Goal: Task Accomplishment & Management: Complete application form

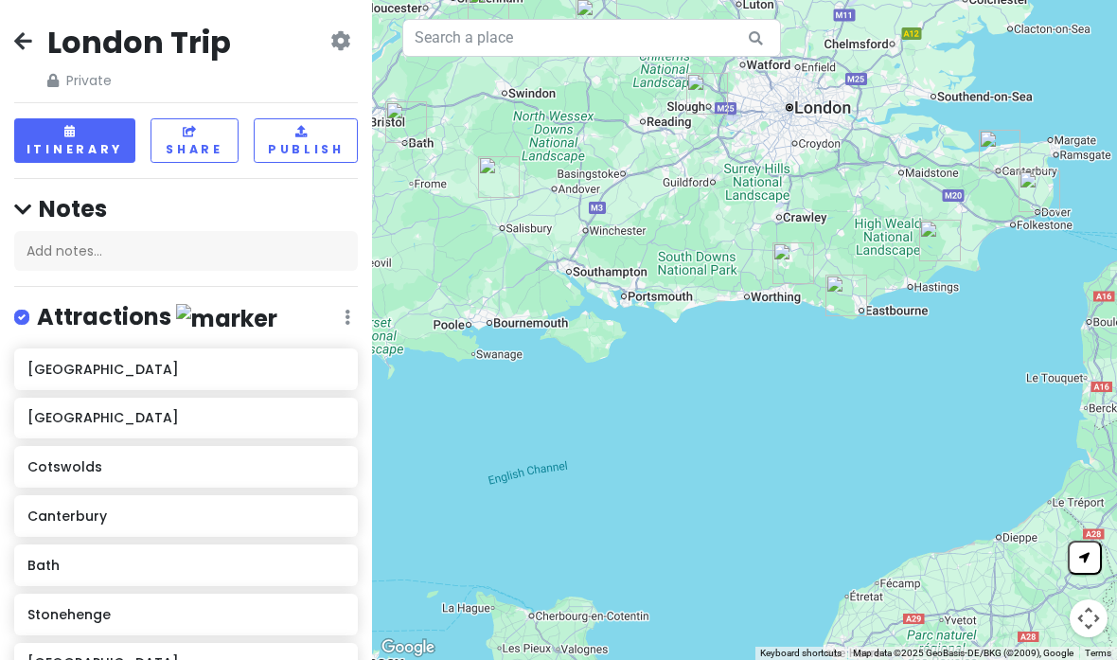
click at [27, 36] on icon at bounding box center [23, 40] width 18 height 15
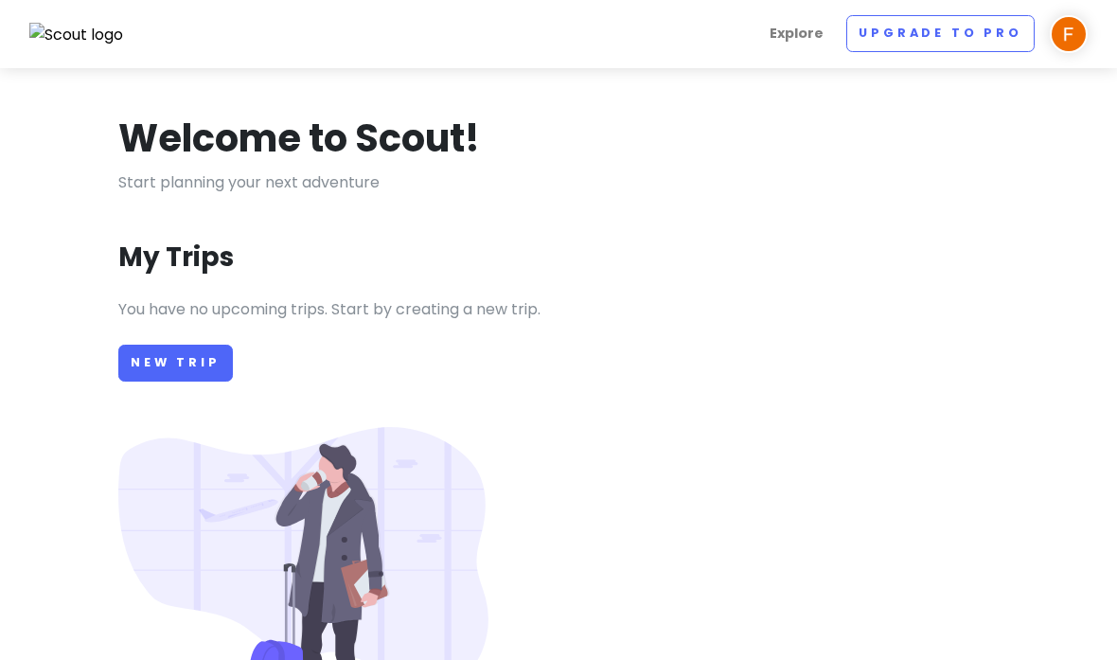
click at [159, 360] on link "New Trip" at bounding box center [175, 363] width 115 height 37
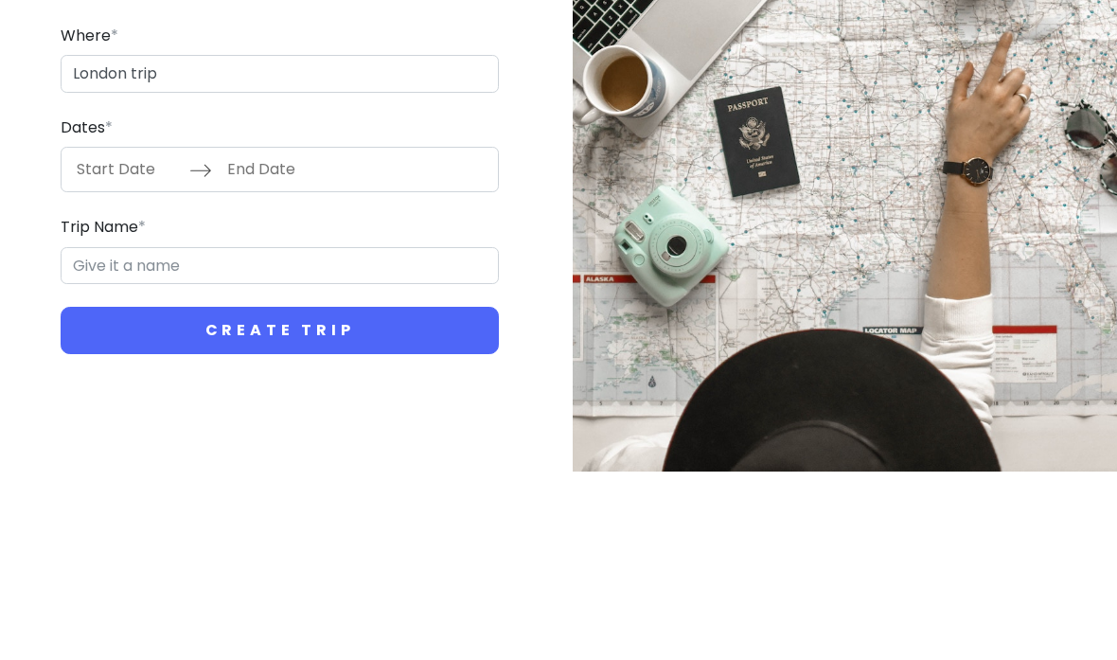
scroll to position [73, 0]
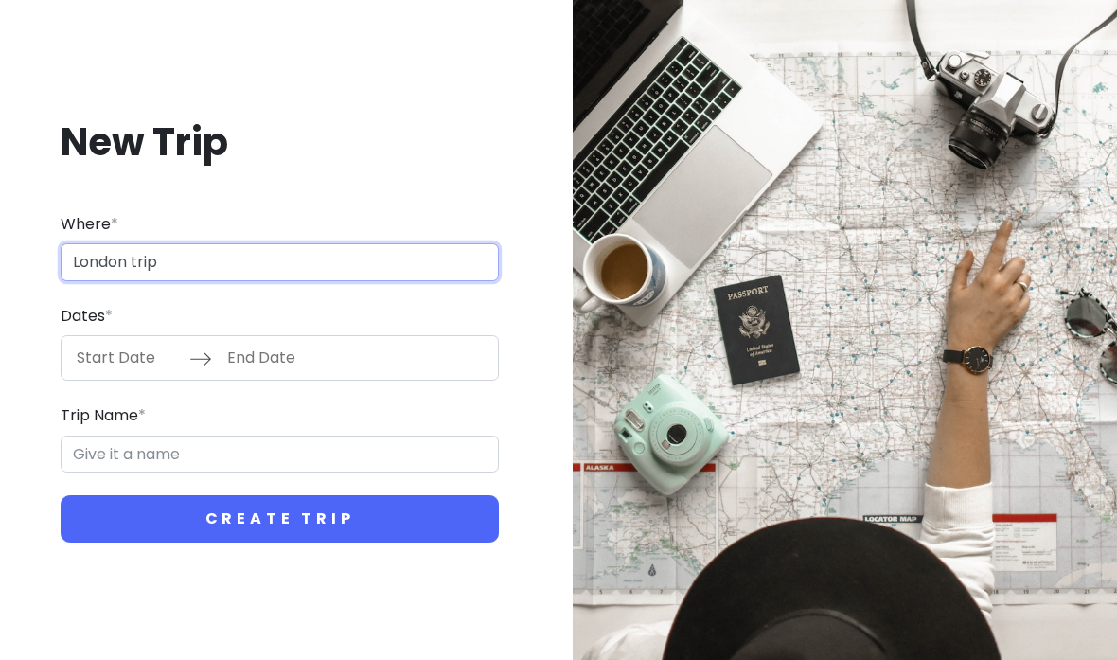
type input "London trip"
click at [107, 336] on input "Start Date" at bounding box center [127, 358] width 123 height 44
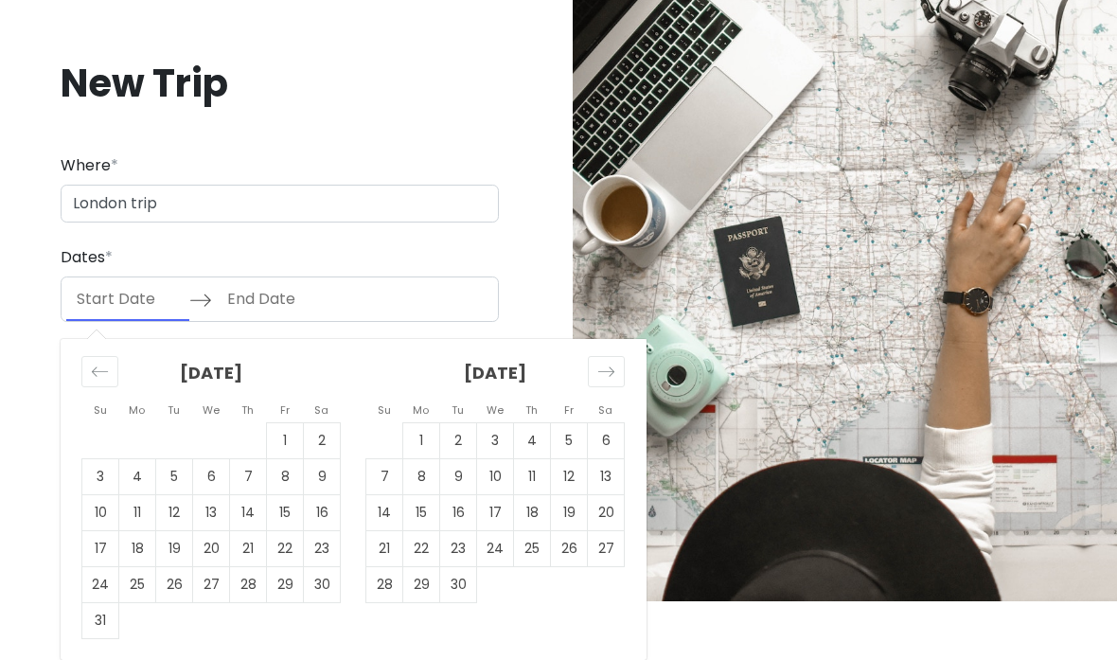
click at [612, 381] on div "Move forward to switch to the next month." at bounding box center [606, 371] width 37 height 31
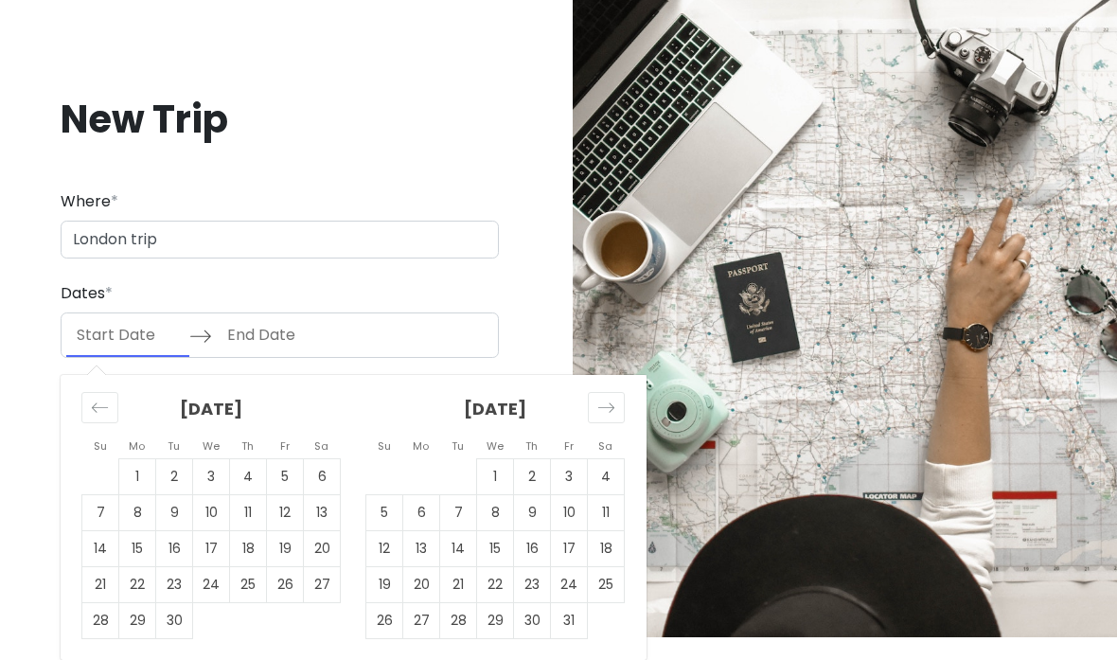
click at [607, 399] on icon "Move forward to switch to the next month." at bounding box center [606, 408] width 18 height 18
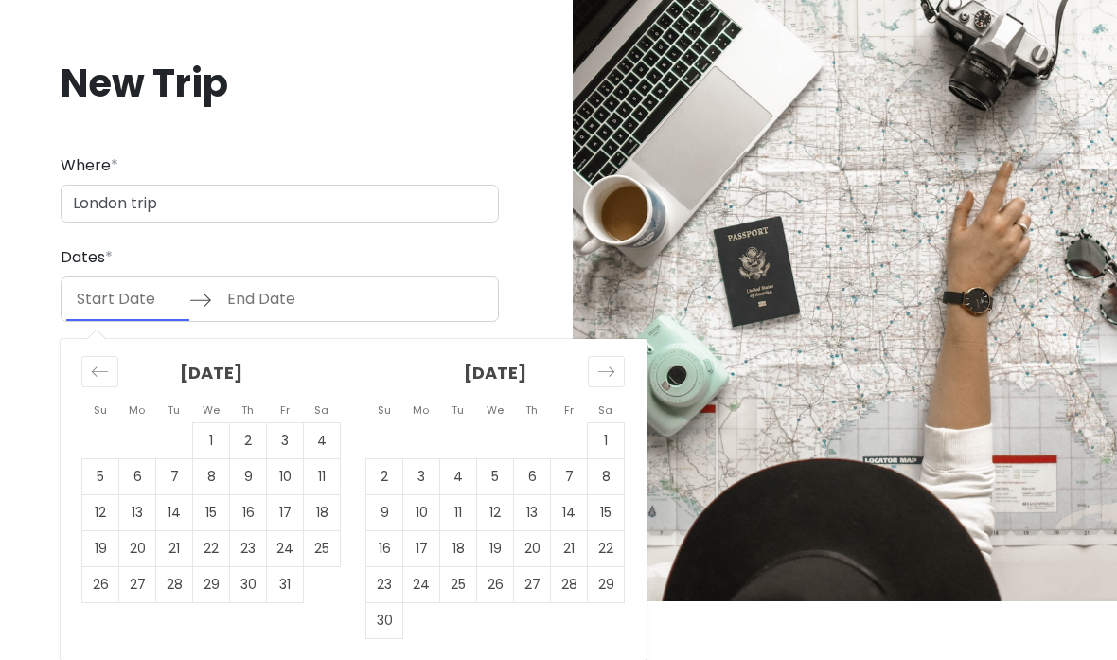
click at [460, 567] on td "18" at bounding box center [458, 549] width 37 height 36
type input "[DATE]"
click at [532, 603] on td "27" at bounding box center [532, 585] width 37 height 36
type input "[DATE]"
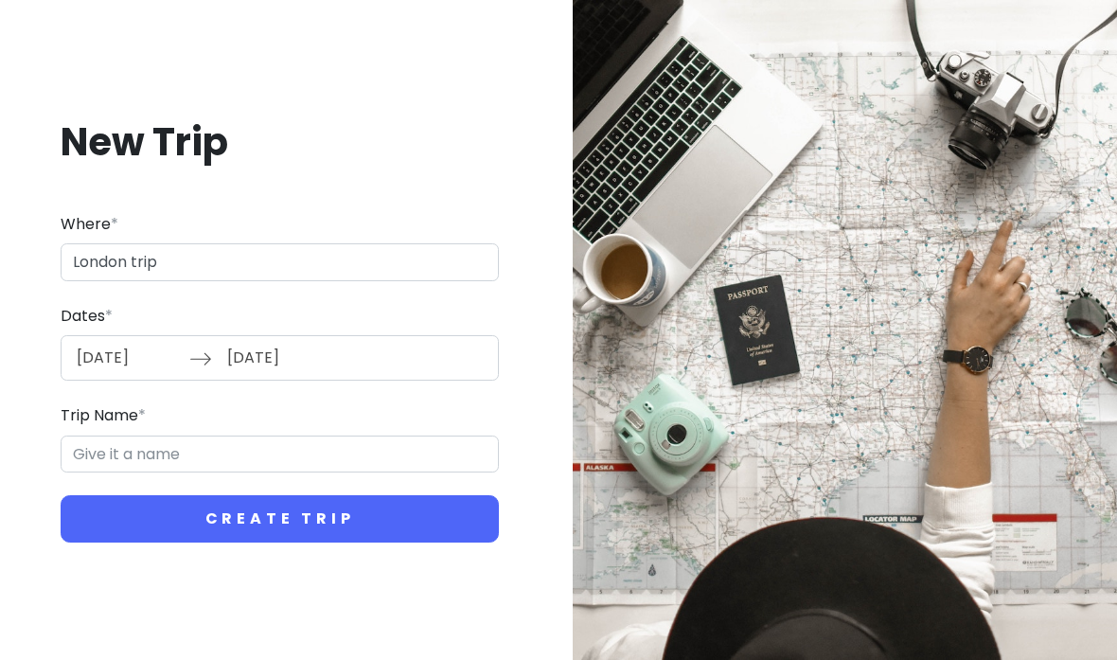
click at [421, 495] on button "Create Trip" at bounding box center [280, 518] width 438 height 47
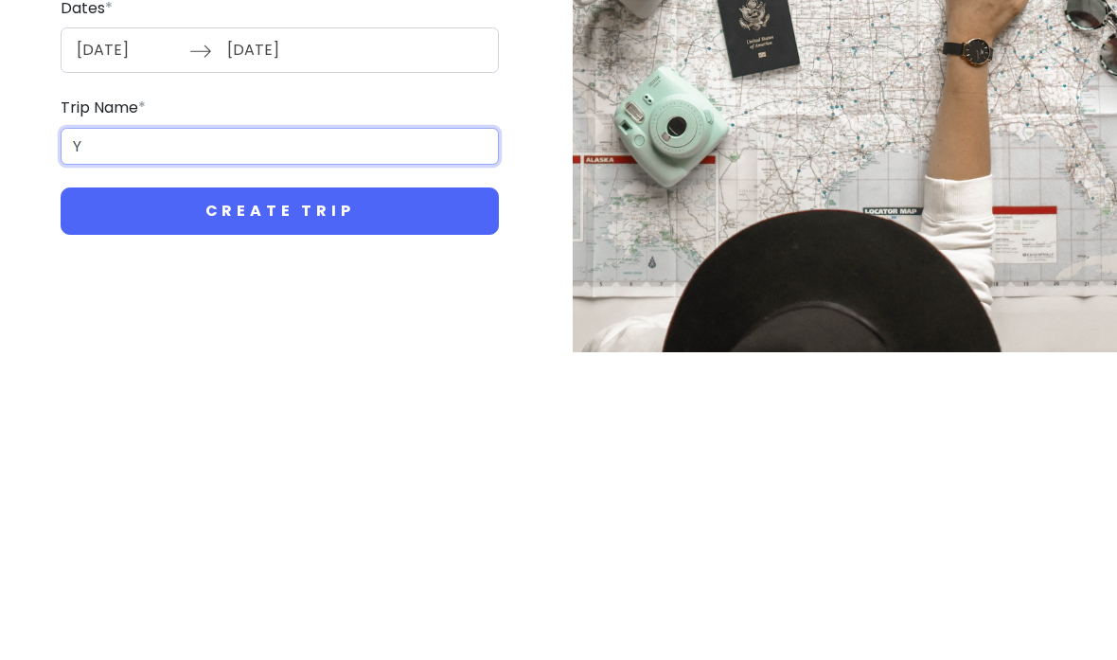
type input "Y"
click at [386, 495] on button "Create Trip" at bounding box center [280, 518] width 438 height 47
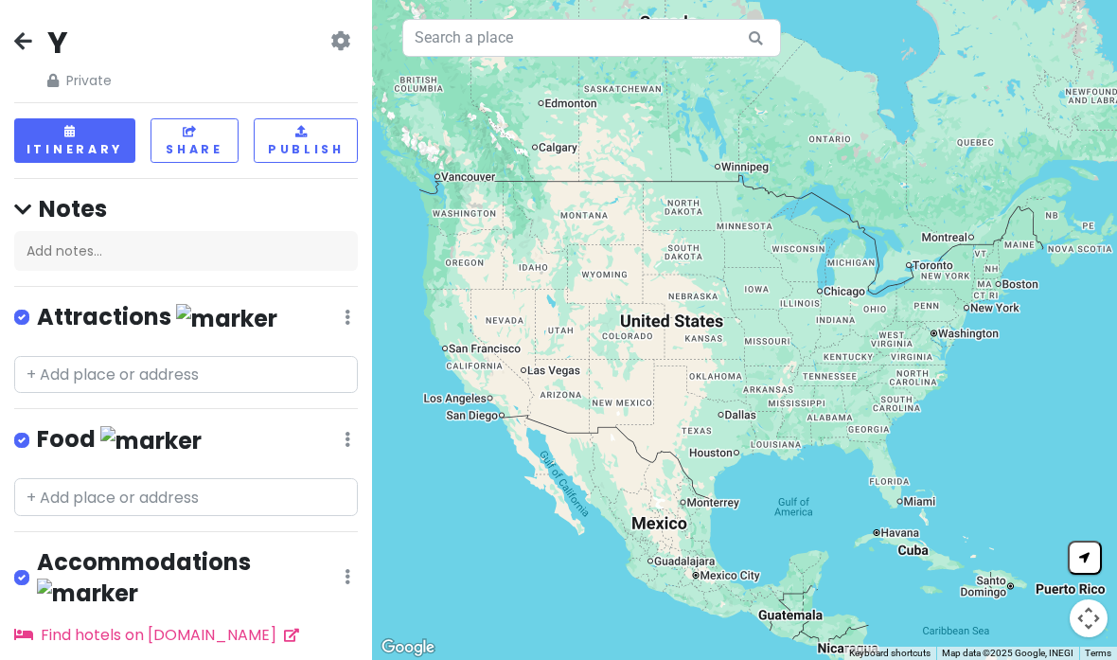
click at [25, 33] on icon at bounding box center [23, 40] width 18 height 15
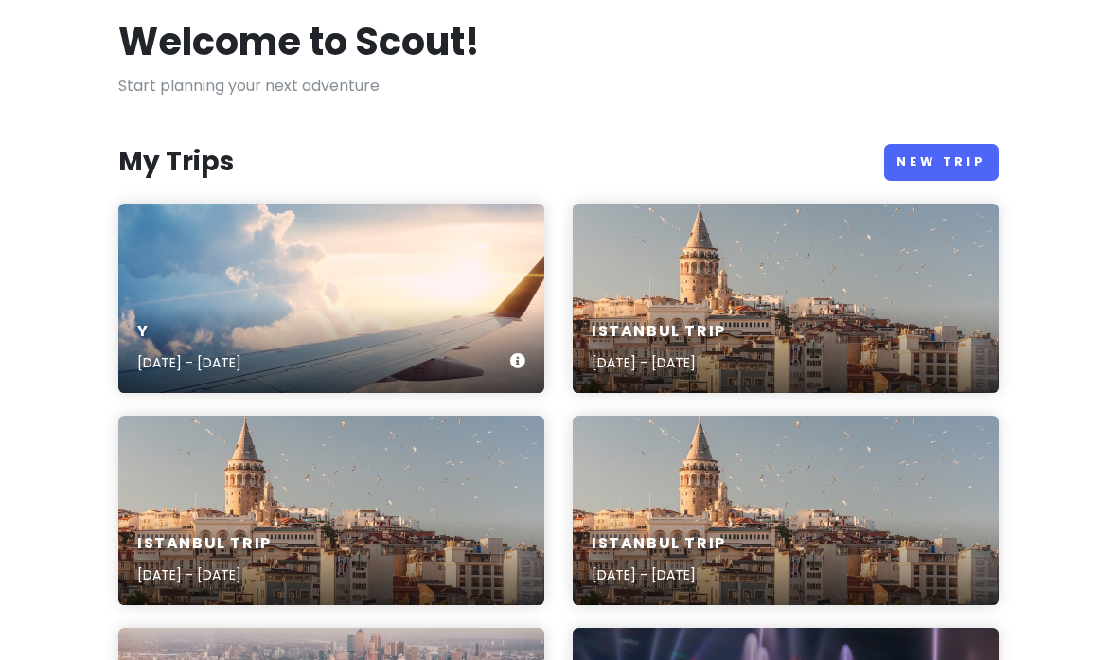
click at [151, 340] on h6 "Y" at bounding box center [189, 332] width 104 height 20
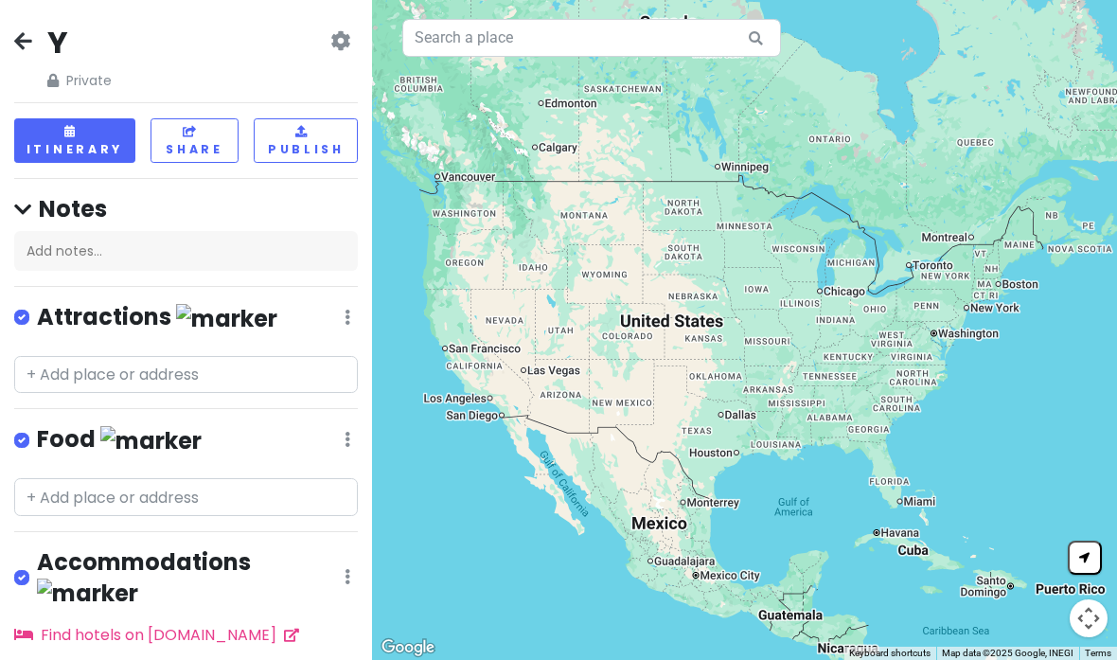
click at [73, 44] on h2 "Y" at bounding box center [79, 43] width 64 height 40
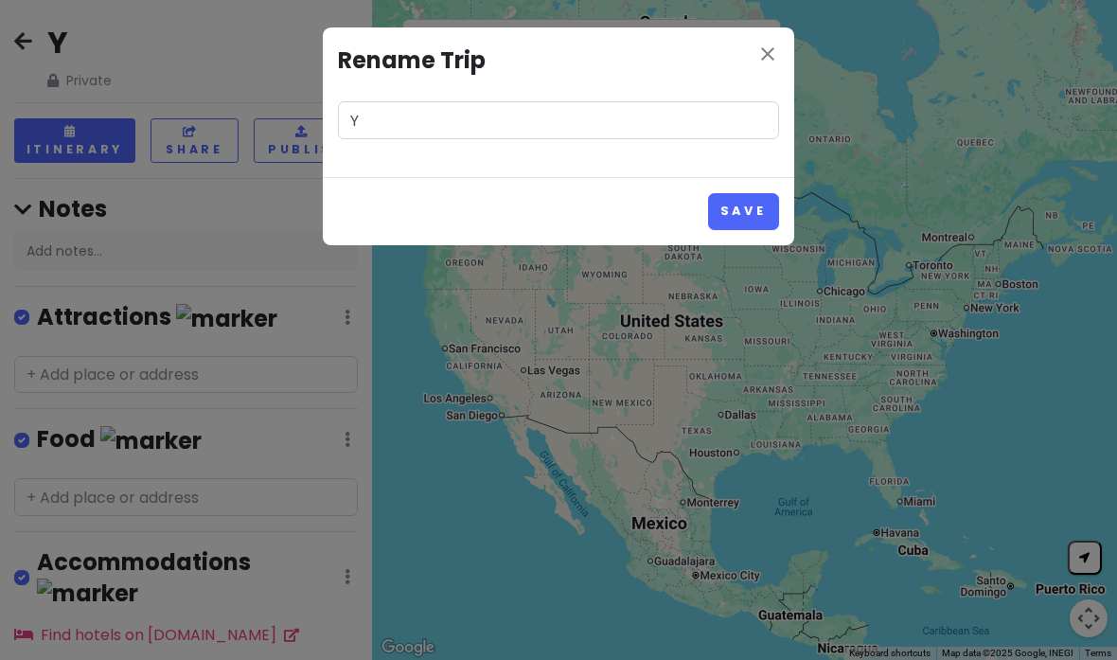
click at [364, 115] on input "Y" at bounding box center [558, 120] width 441 height 38
type input "London trip city stolling"
click at [926, 130] on div "close Rename Trip [GEOGRAPHIC_DATA] trip city stolling Save" at bounding box center [558, 330] width 1117 height 660
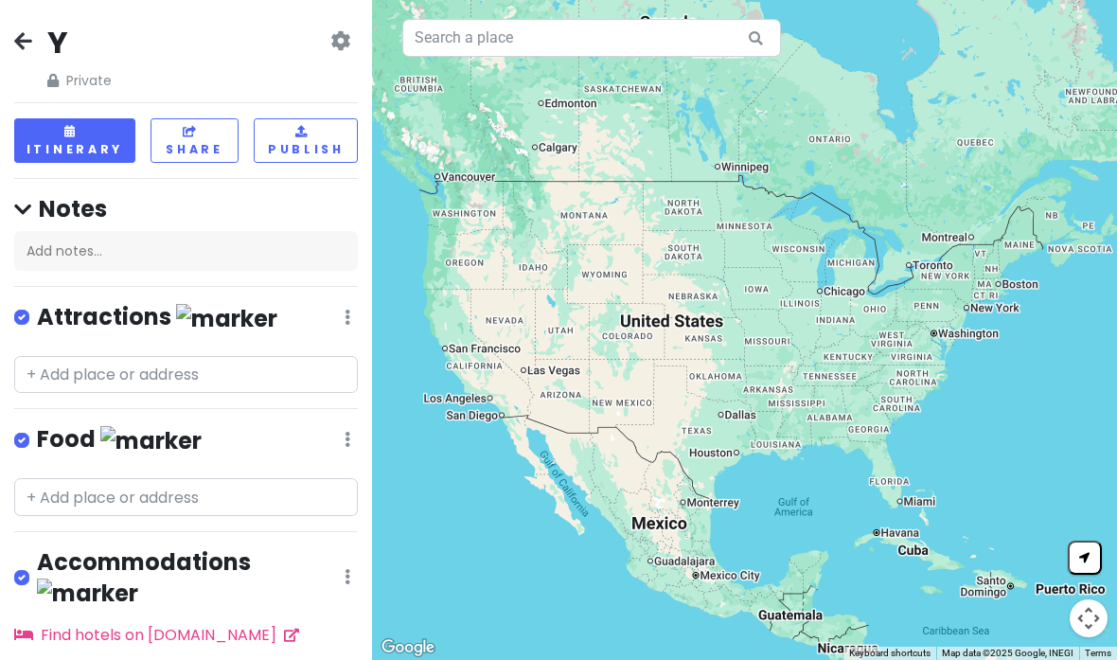
click at [73, 35] on h2 "Y" at bounding box center [79, 43] width 64 height 40
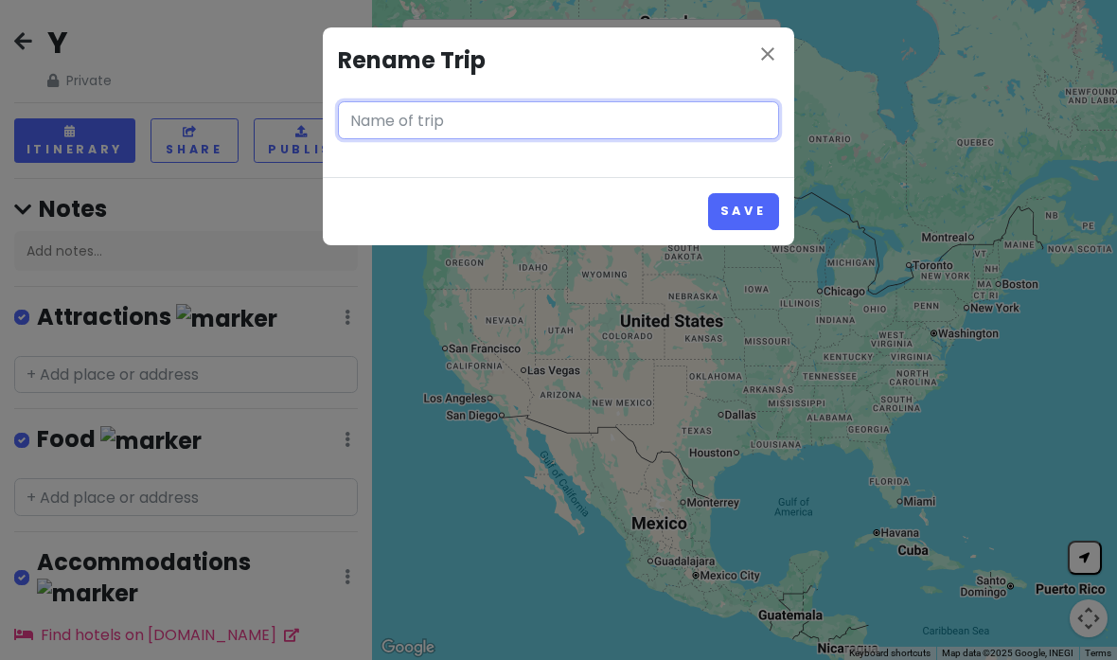
type input "Y"
click at [367, 125] on input "Y" at bounding box center [558, 120] width 441 height 38
type input "[GEOGRAPHIC_DATA] strolling"
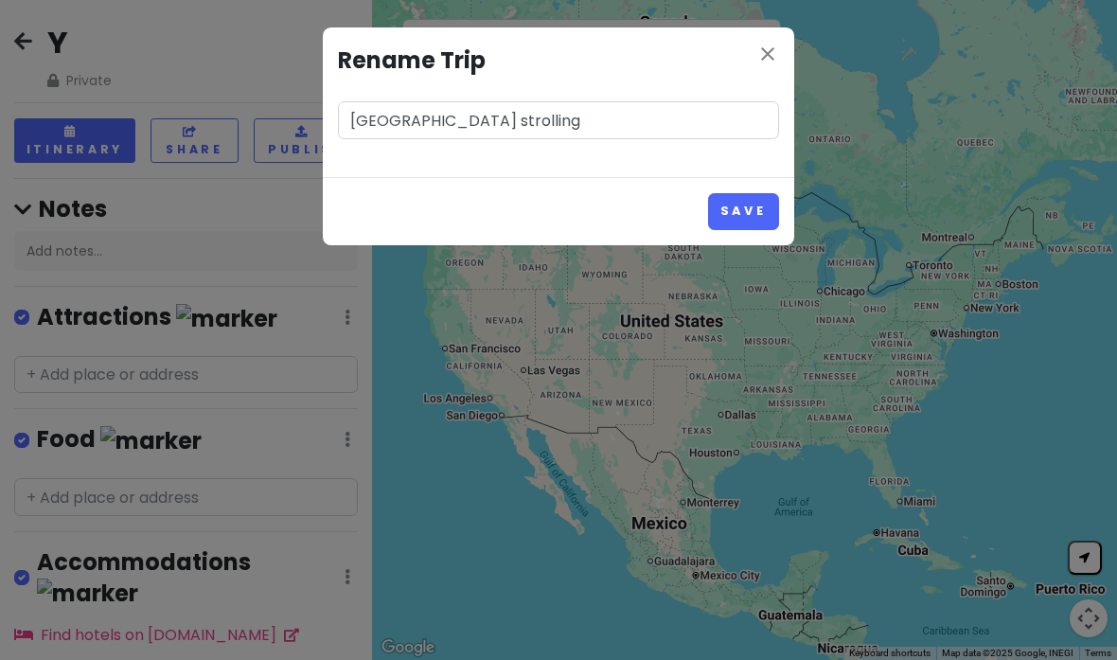
click at [751, 202] on button "Save" at bounding box center [743, 211] width 71 height 37
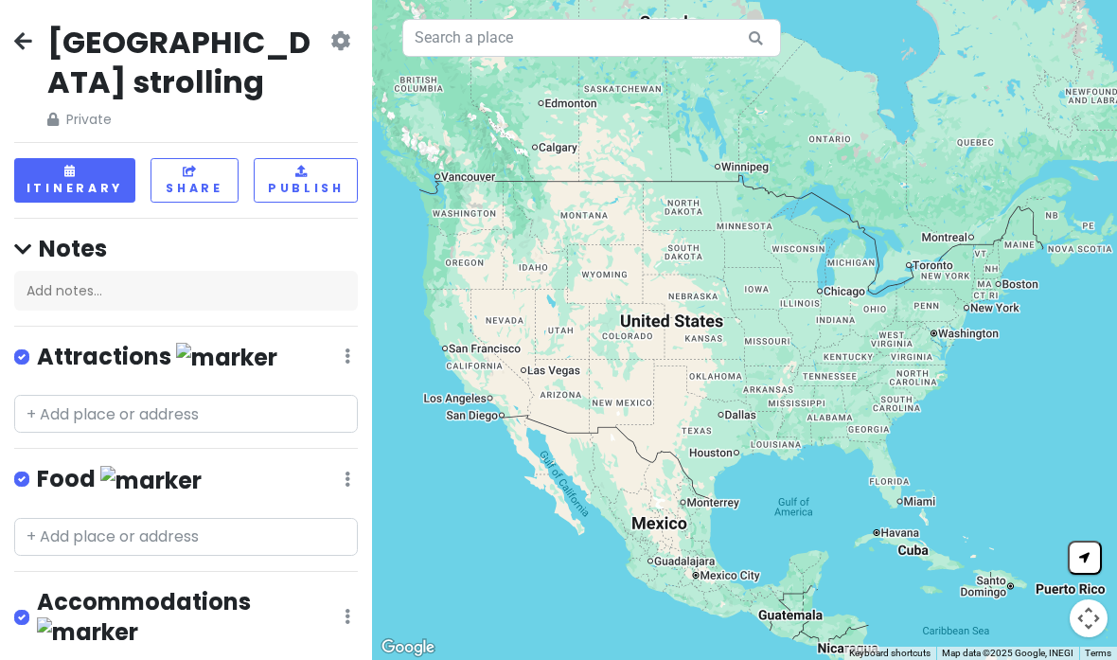
click at [26, 44] on icon at bounding box center [23, 40] width 18 height 15
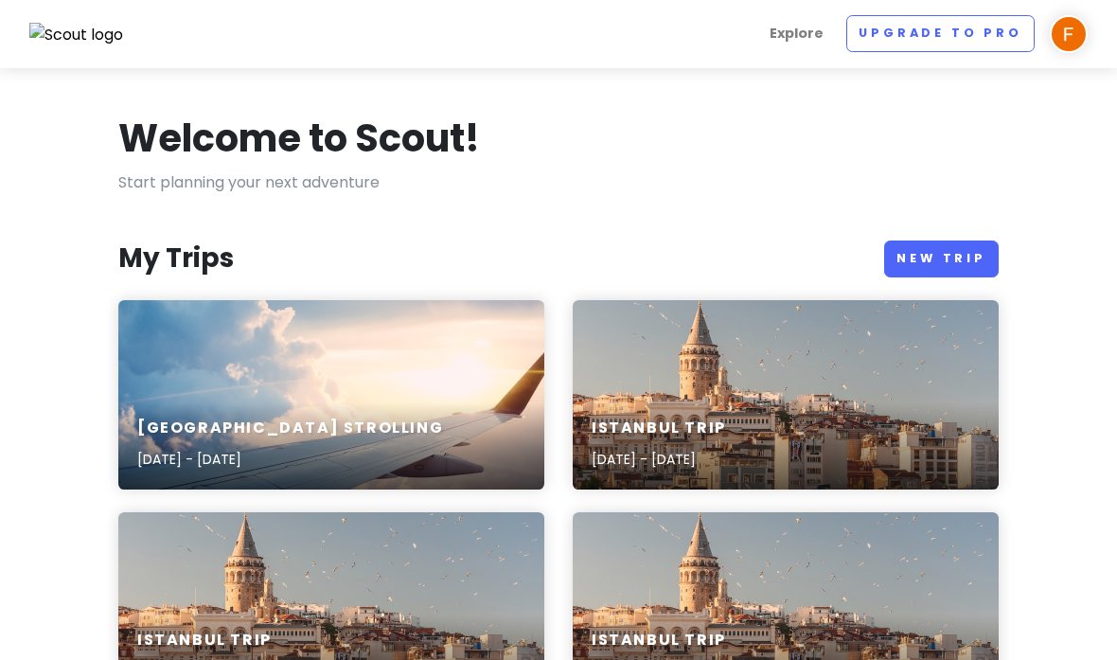
click at [941, 254] on link "New Trip" at bounding box center [941, 258] width 115 height 37
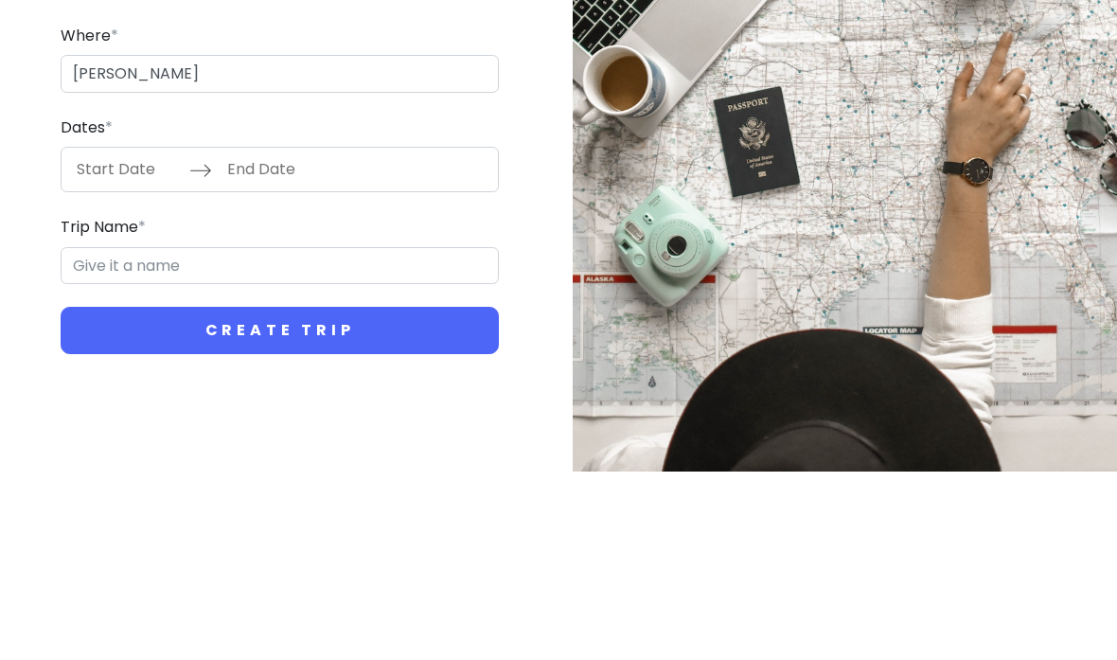
type input "[PERSON_NAME]"
click at [103, 336] on input "Start Date" at bounding box center [127, 358] width 123 height 44
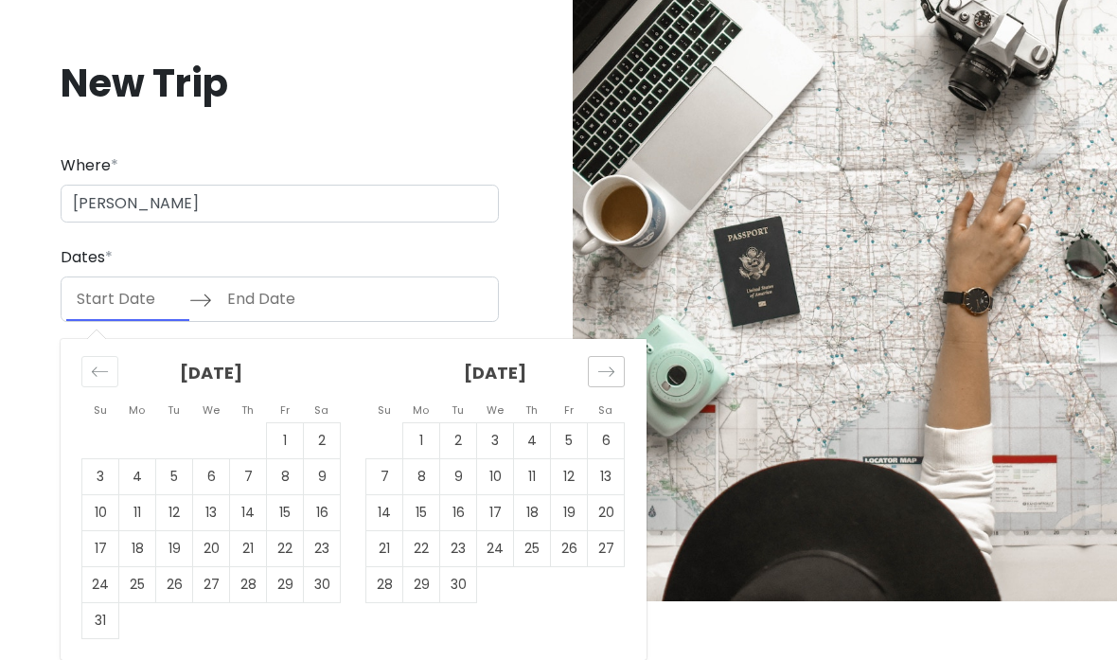
click at [609, 377] on icon "Move forward to switch to the next month." at bounding box center [606, 371] width 16 height 9
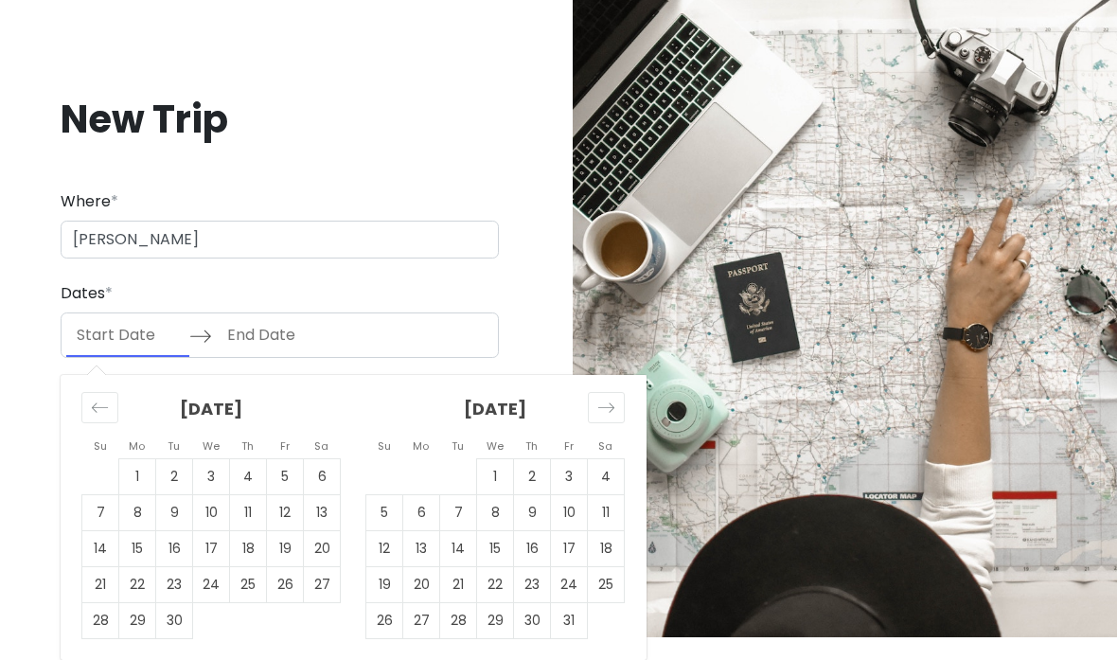
click at [612, 403] on icon "Move forward to switch to the next month." at bounding box center [606, 407] width 16 height 9
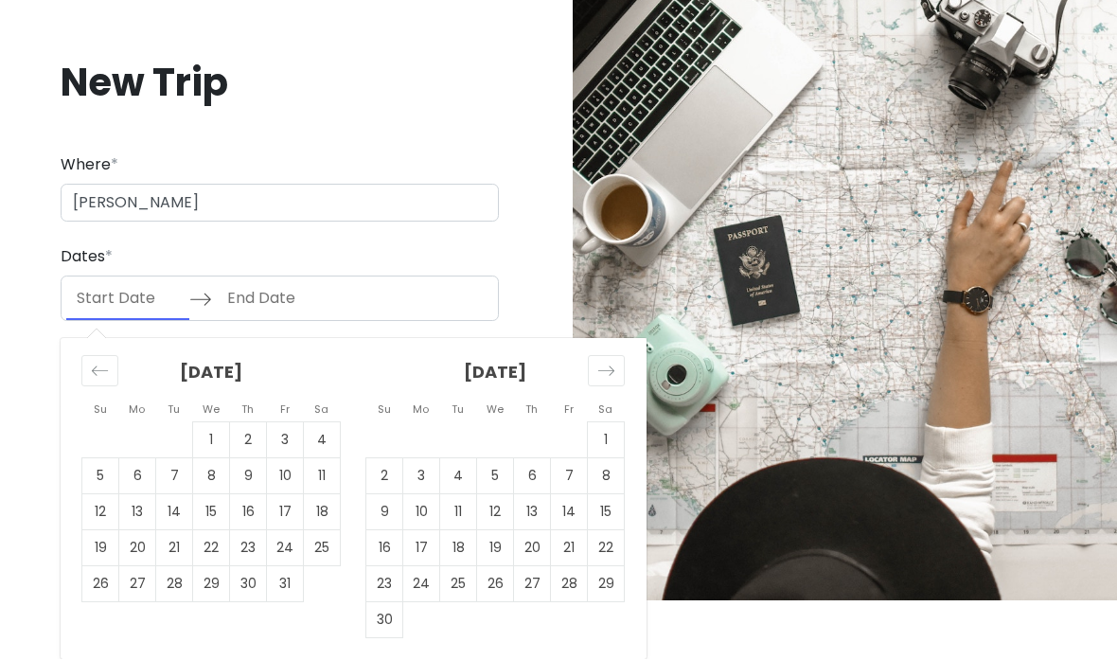
scroll to position [95, 0]
click at [532, 515] on td "13" at bounding box center [532, 513] width 37 height 36
type input "[DATE]"
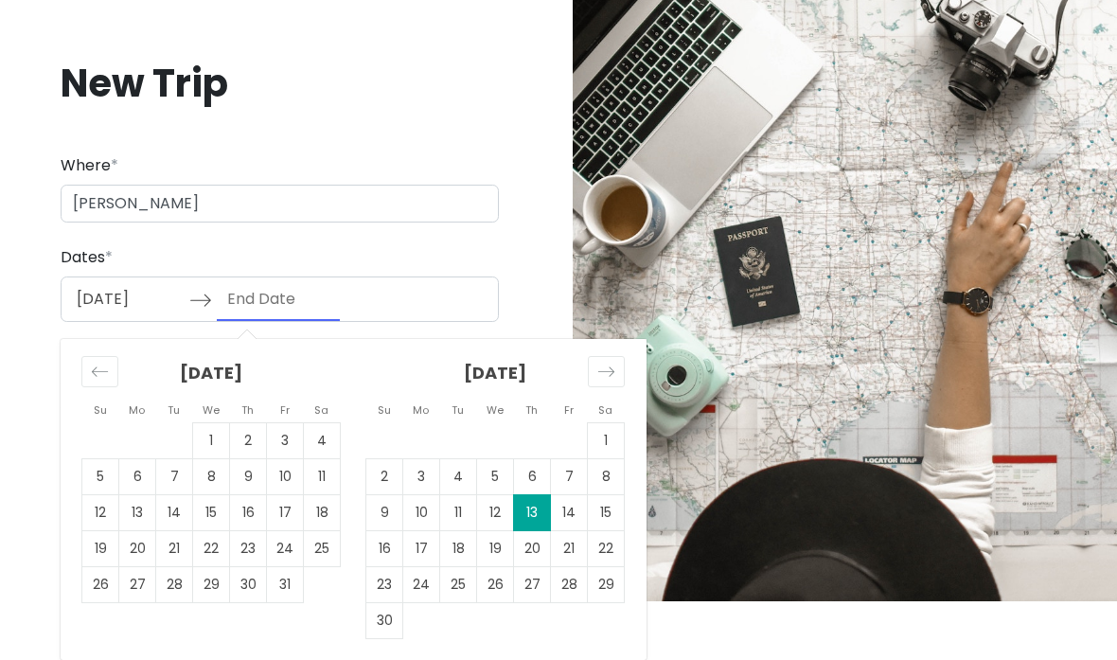
click at [603, 505] on td "15" at bounding box center [606, 513] width 37 height 36
type input "[DATE]"
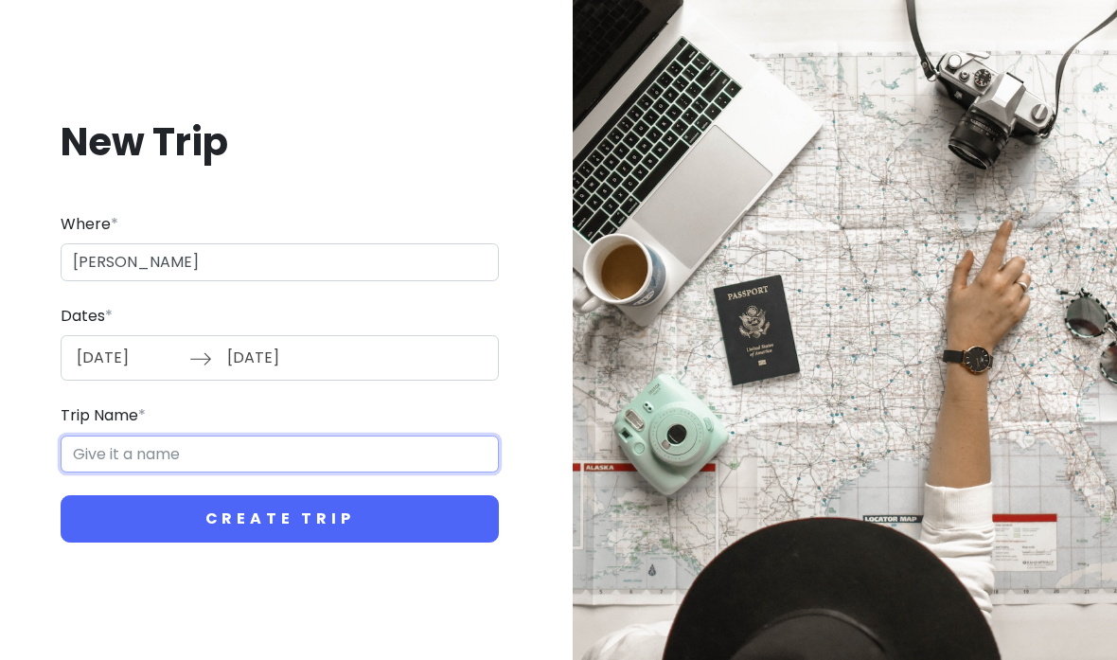
click at [408, 435] on input "Trip Name *" at bounding box center [280, 454] width 438 height 38
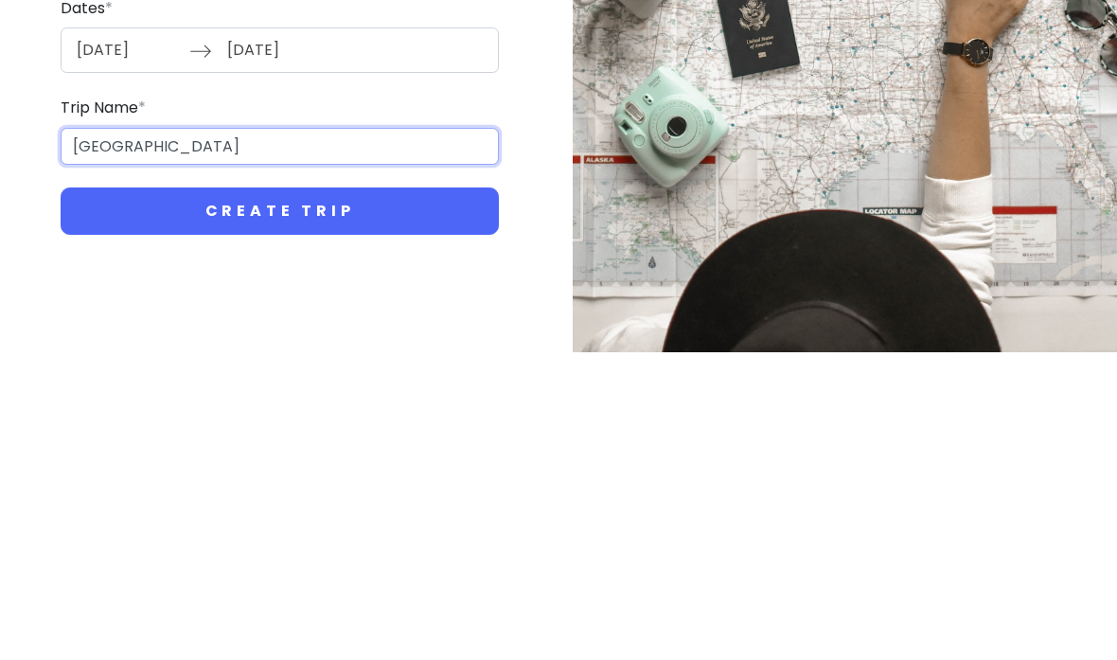
type input "[GEOGRAPHIC_DATA]"
click at [195, 495] on button "Create Trip" at bounding box center [280, 518] width 438 height 47
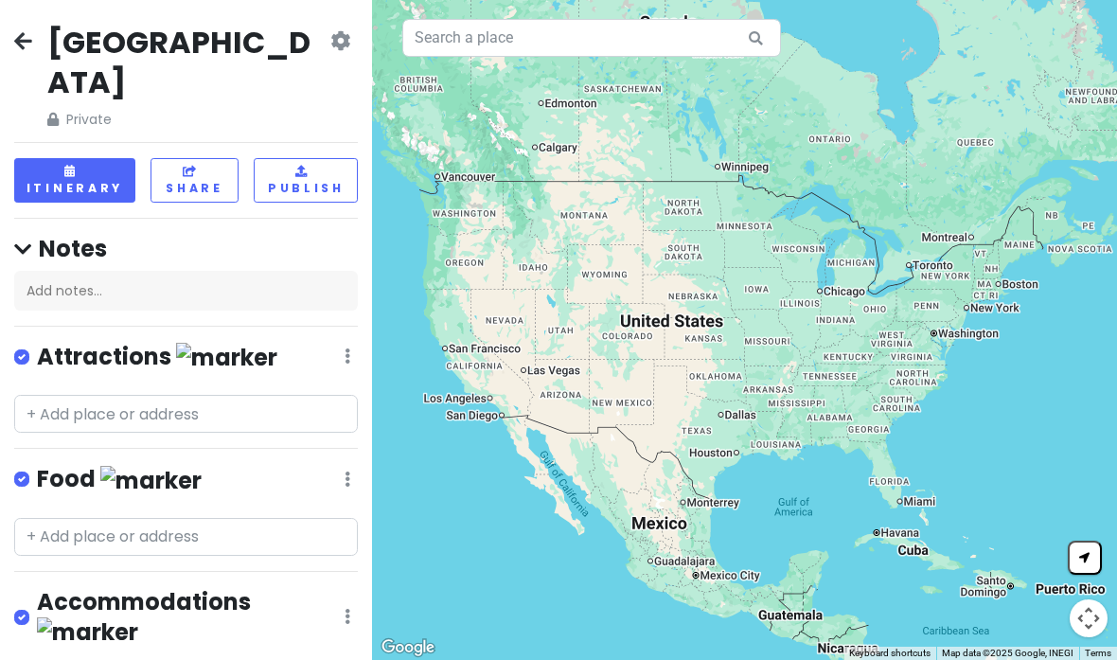
scroll to position [73, 0]
click at [297, 395] on input "text" at bounding box center [186, 414] width 344 height 38
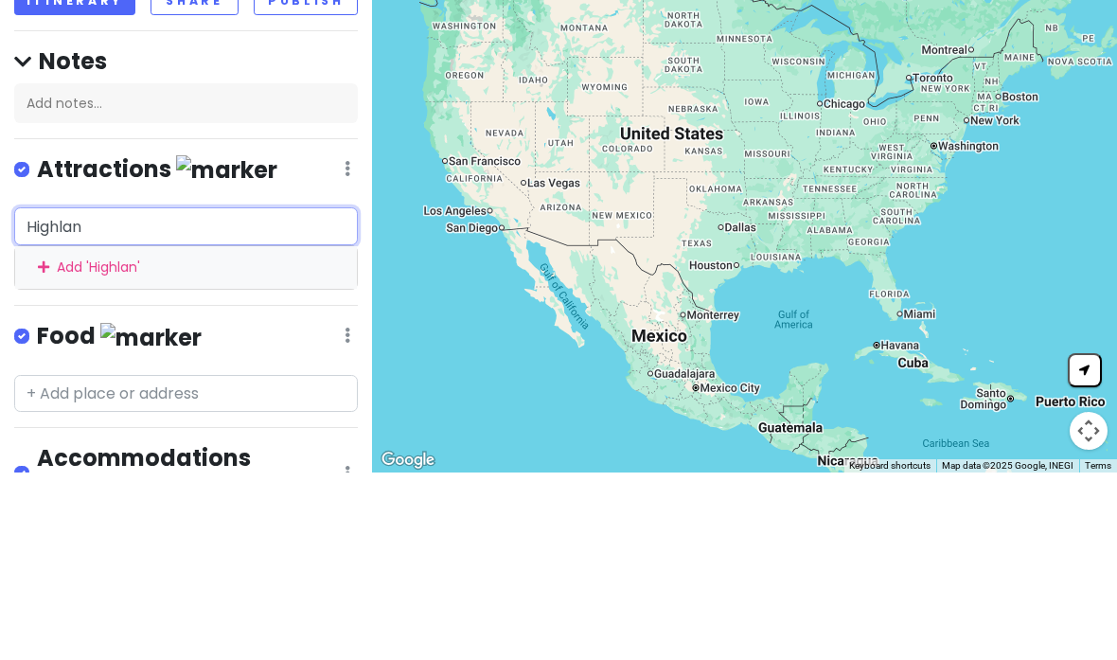
type input "Highland"
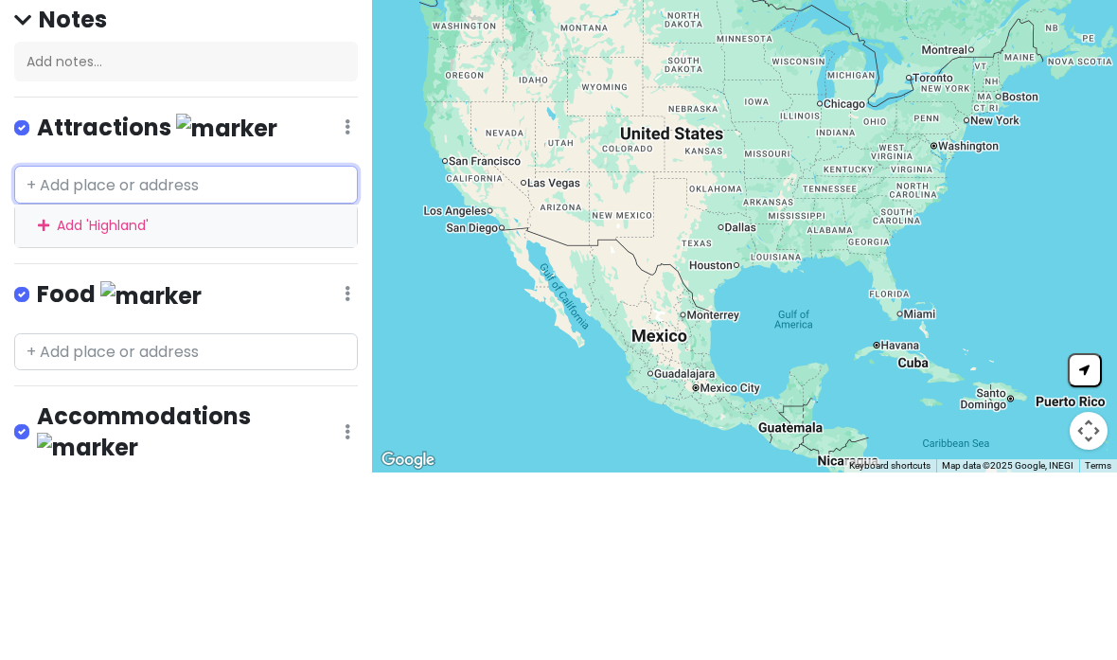
scroll to position [0, 0]
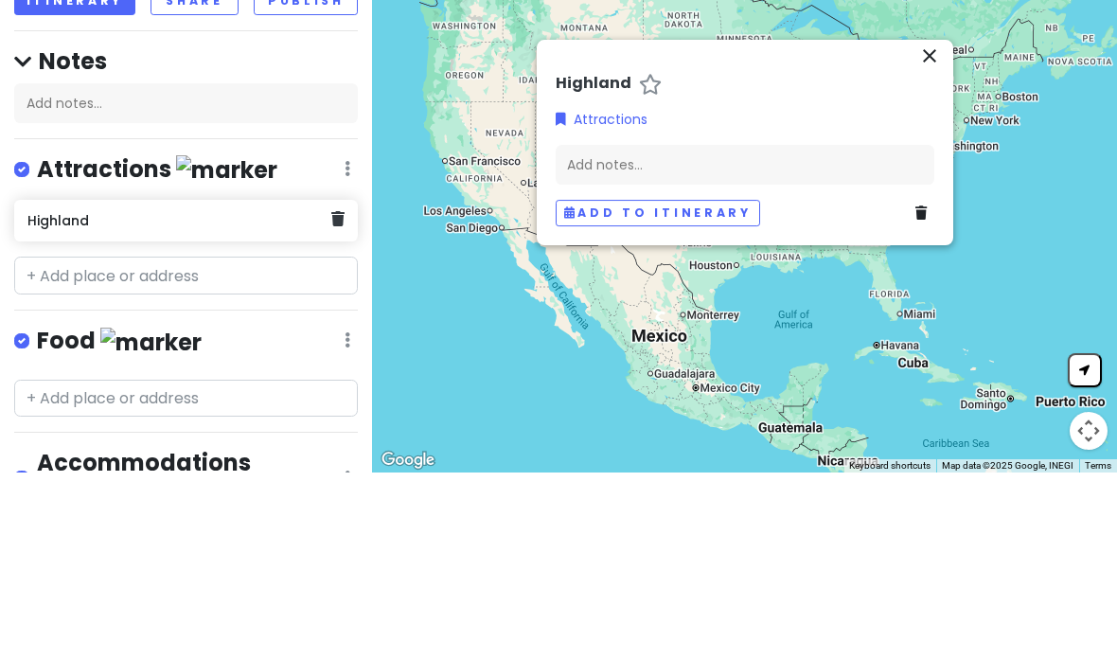
click at [929, 232] on icon "close" at bounding box center [929, 243] width 23 height 23
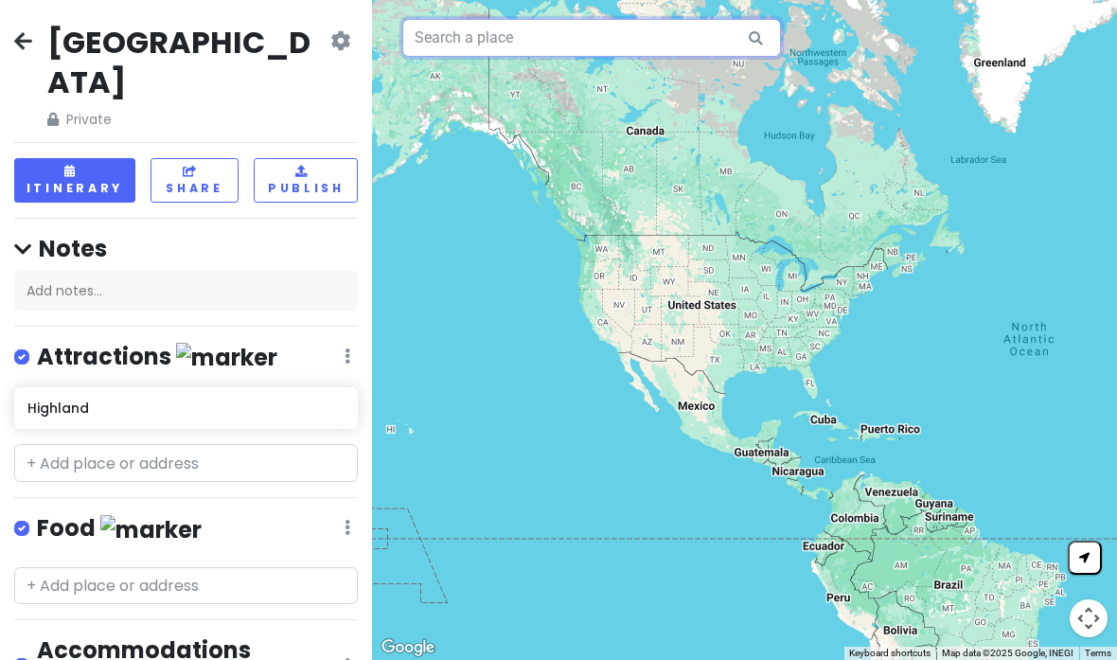
click at [537, 46] on input "text" at bounding box center [591, 38] width 379 height 38
type input "[GEOGRAPHIC_DATA]"
click at [162, 60] on h2 "[GEOGRAPHIC_DATA]" at bounding box center [186, 62] width 279 height 79
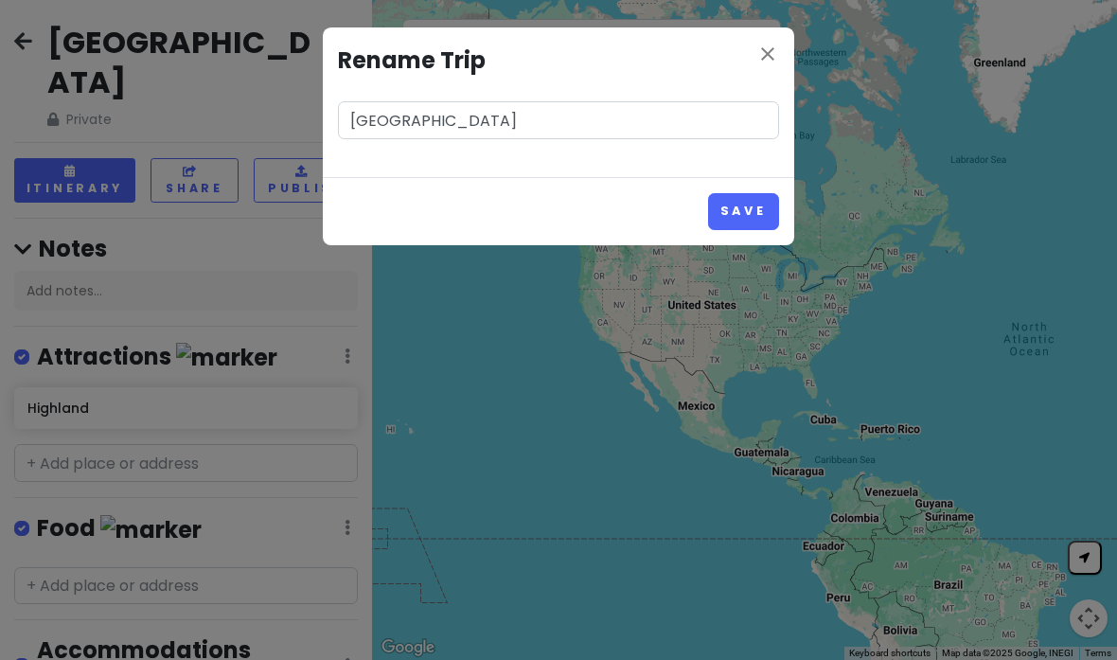
click at [749, 45] on h4 "Rename Trip" at bounding box center [558, 61] width 441 height 36
click at [768, 59] on icon "close" at bounding box center [767, 54] width 23 height 23
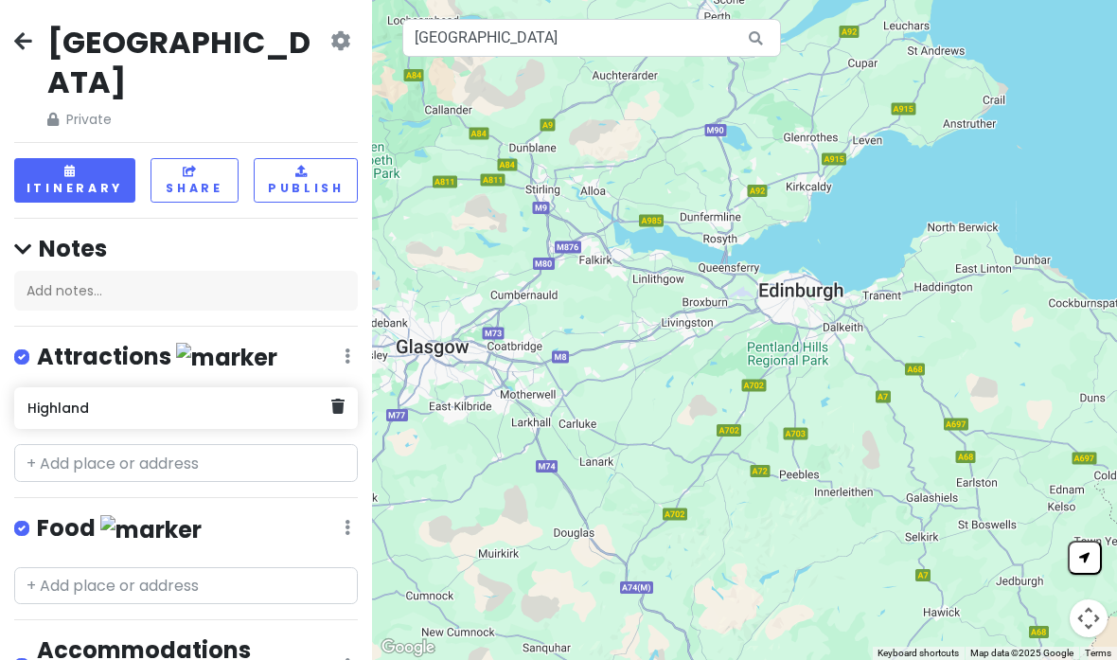
click at [310, 399] on h6 "Highland" at bounding box center [179, 407] width 304 height 17
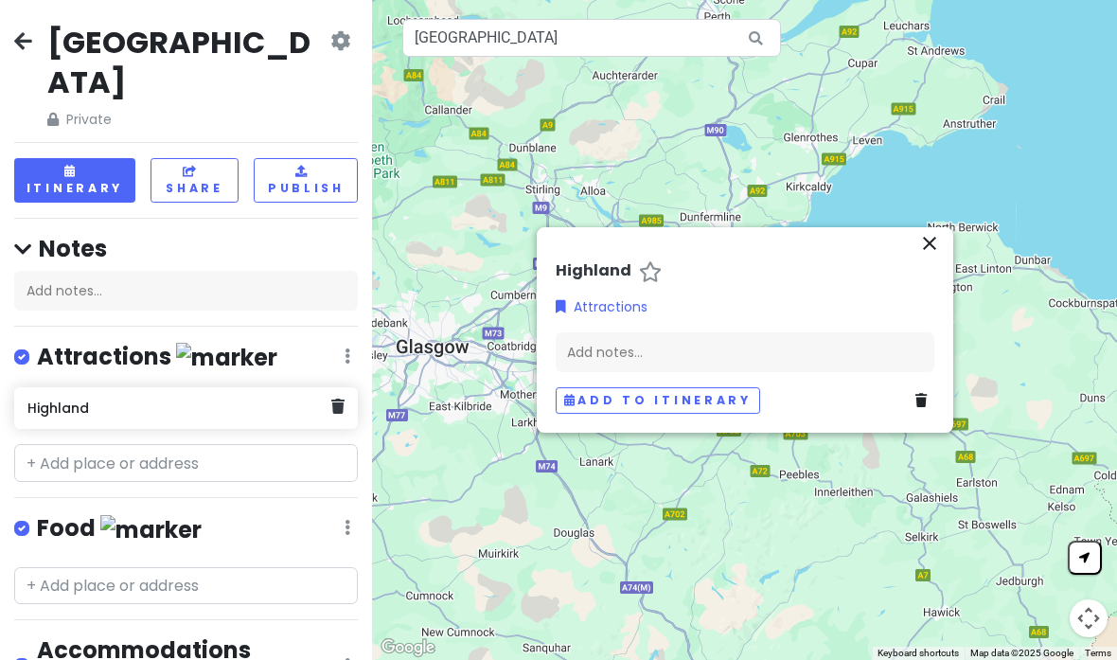
click at [341, 399] on icon at bounding box center [337, 406] width 13 height 15
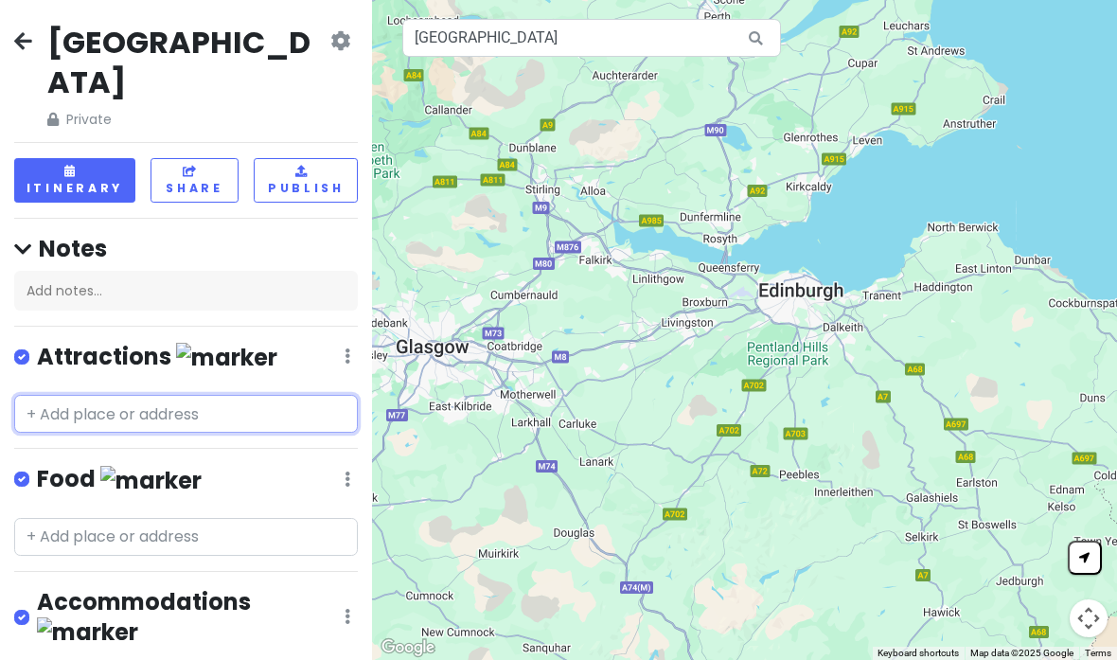
click at [301, 395] on input "text" at bounding box center [186, 414] width 344 height 38
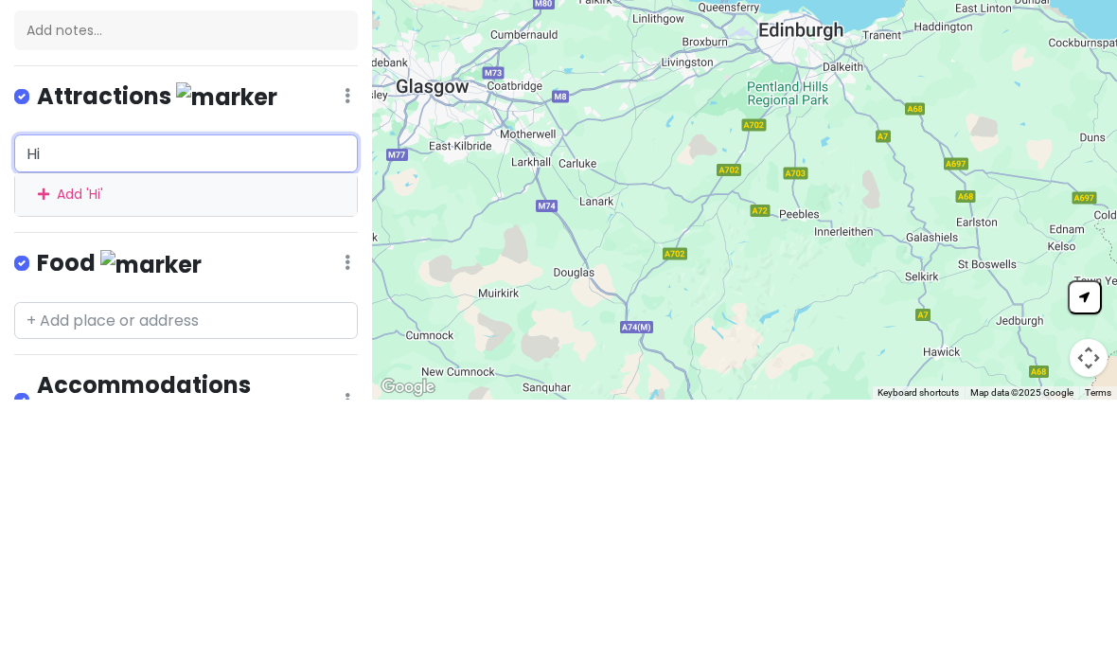
type input "H"
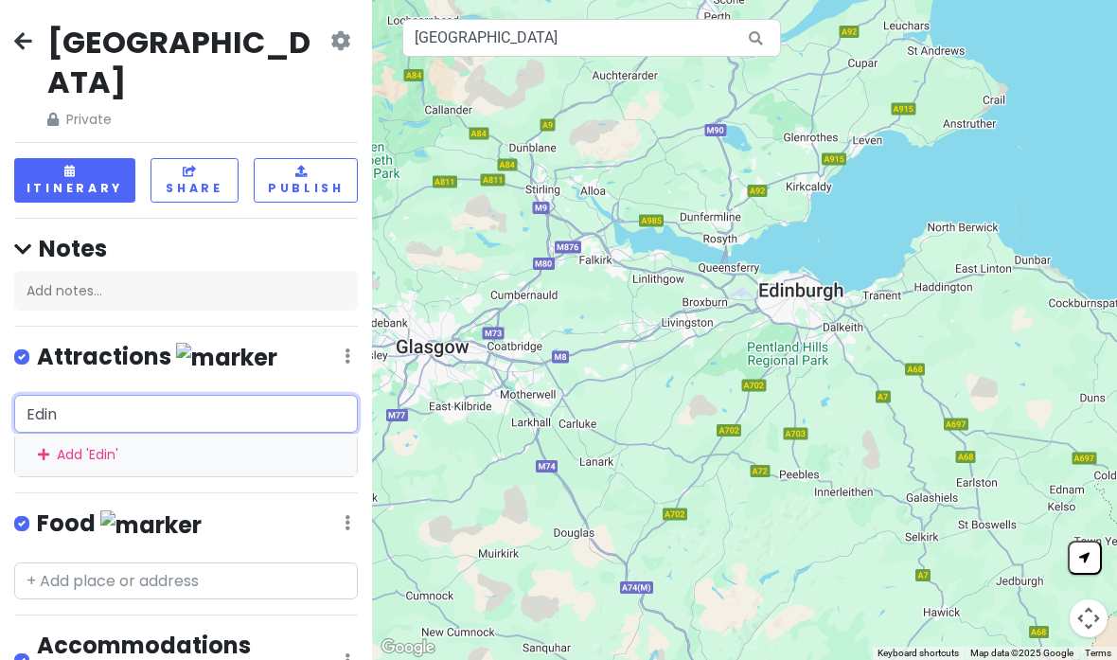
type input "Edin"
click at [330, 48] on icon at bounding box center [340, 40] width 20 height 15
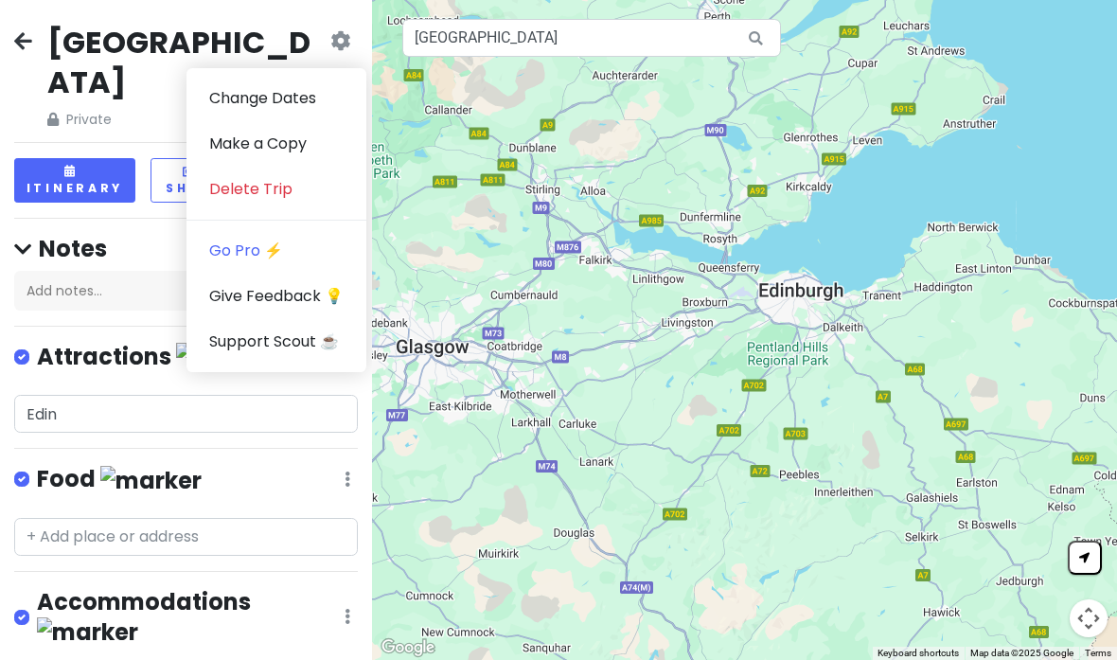
click at [310, 99] on link "Change Dates" at bounding box center [276, 98] width 180 height 45
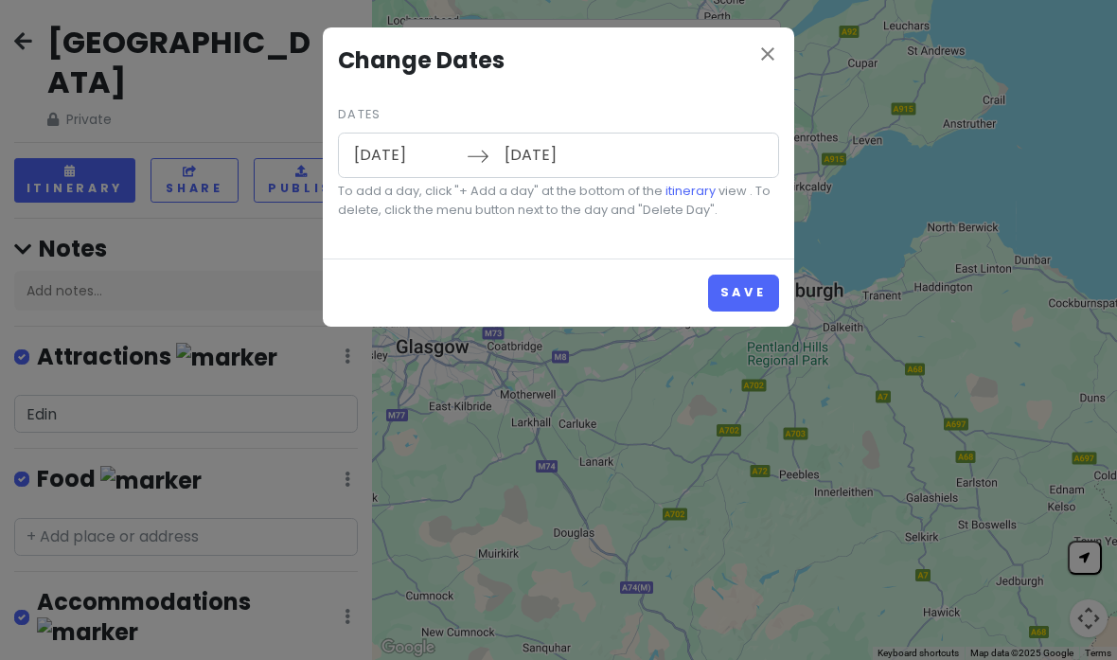
click at [778, 56] on icon "close" at bounding box center [767, 54] width 23 height 23
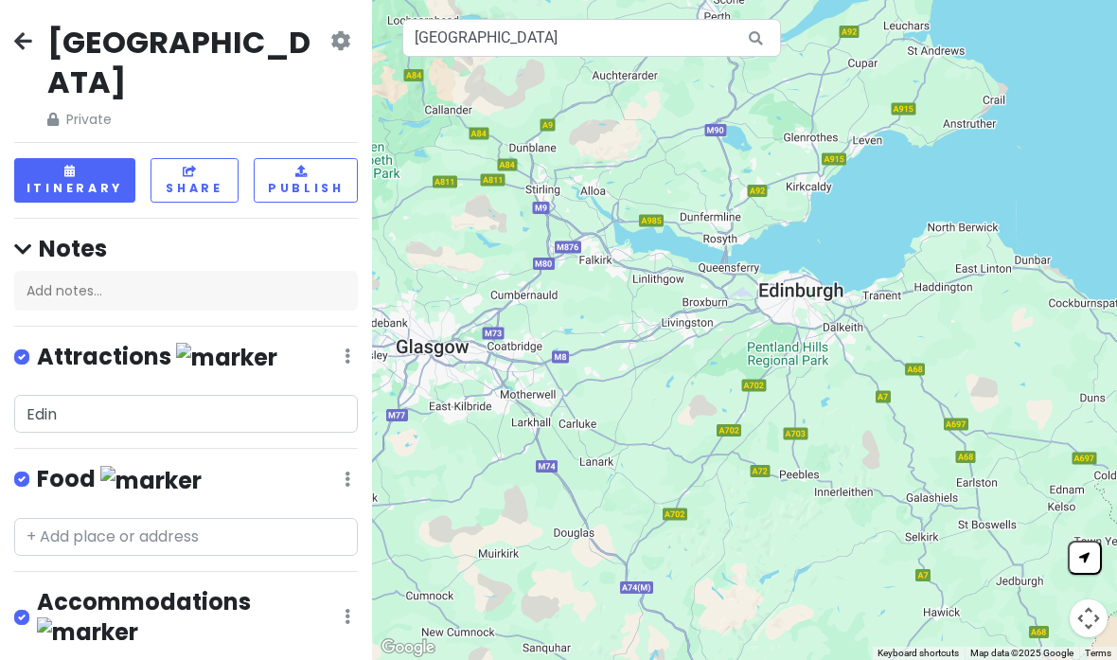
click at [335, 48] on icon at bounding box center [340, 40] width 20 height 15
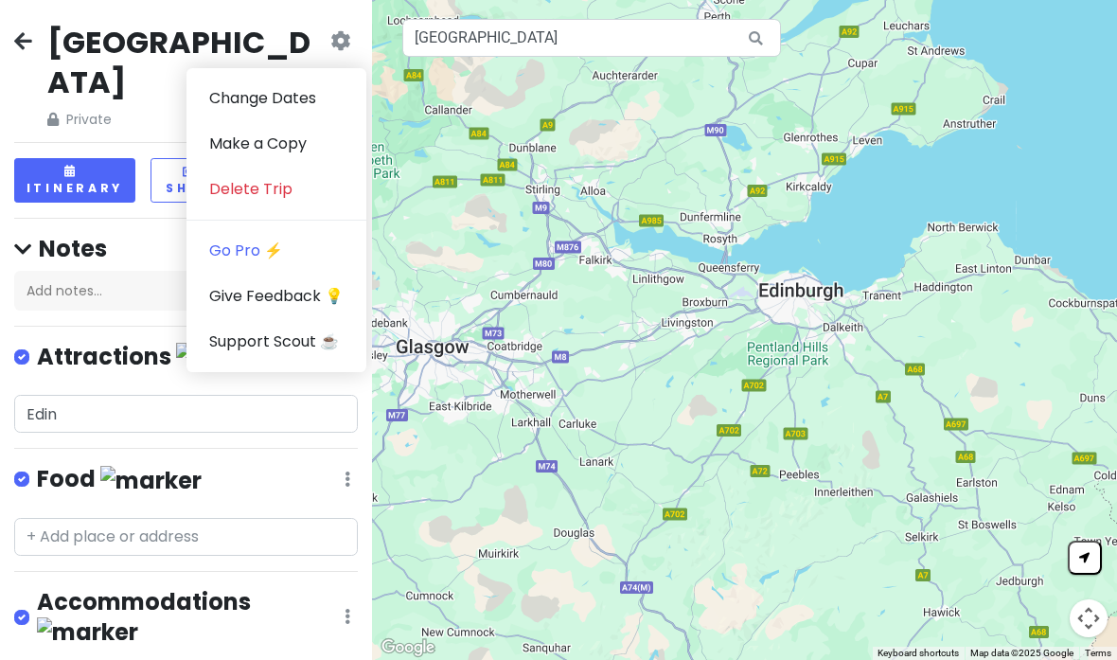
click at [31, 33] on icon at bounding box center [23, 40] width 18 height 15
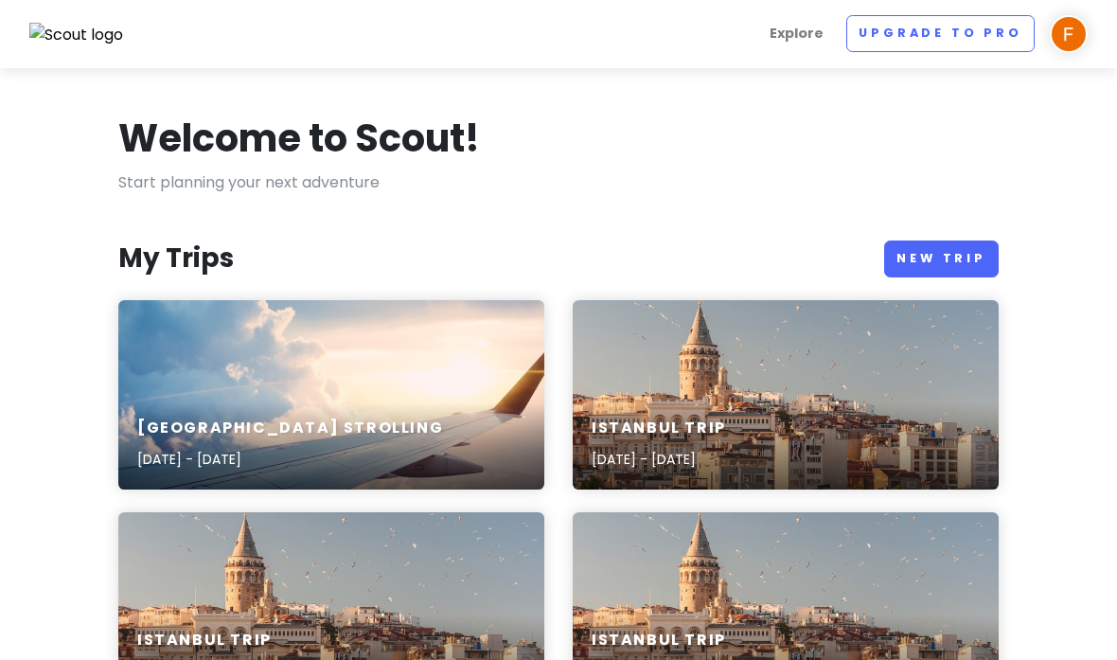
click at [39, 41] on img at bounding box center [76, 35] width 95 height 25
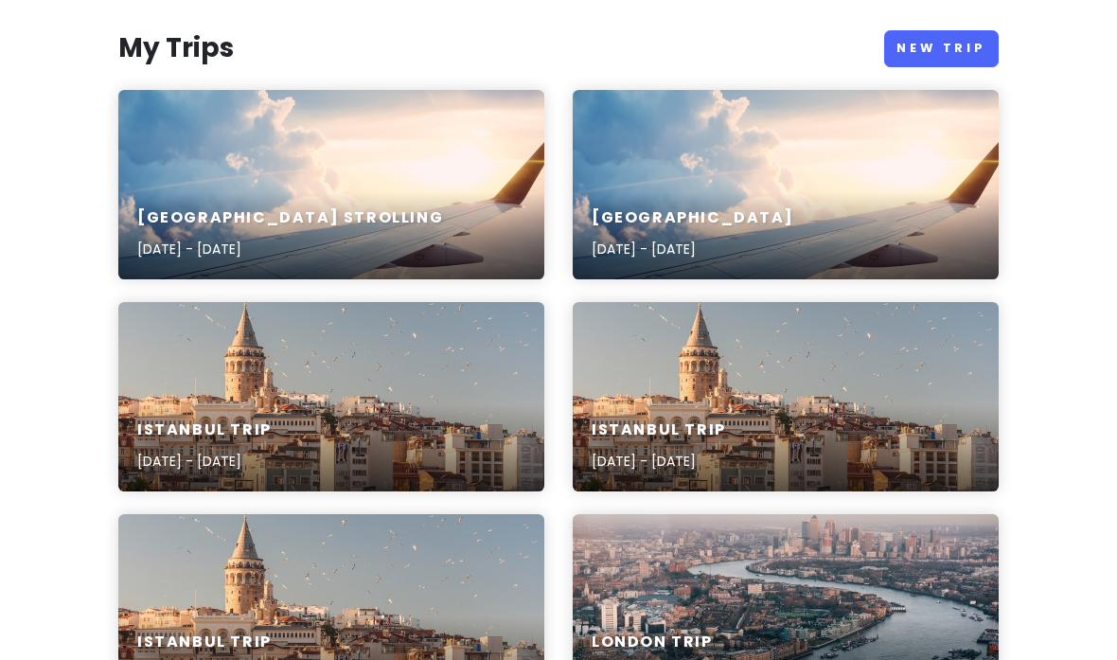
scroll to position [210, 0]
click at [891, 168] on div "[GEOGRAPHIC_DATA] [DATE] - [DATE]" at bounding box center [786, 184] width 426 height 189
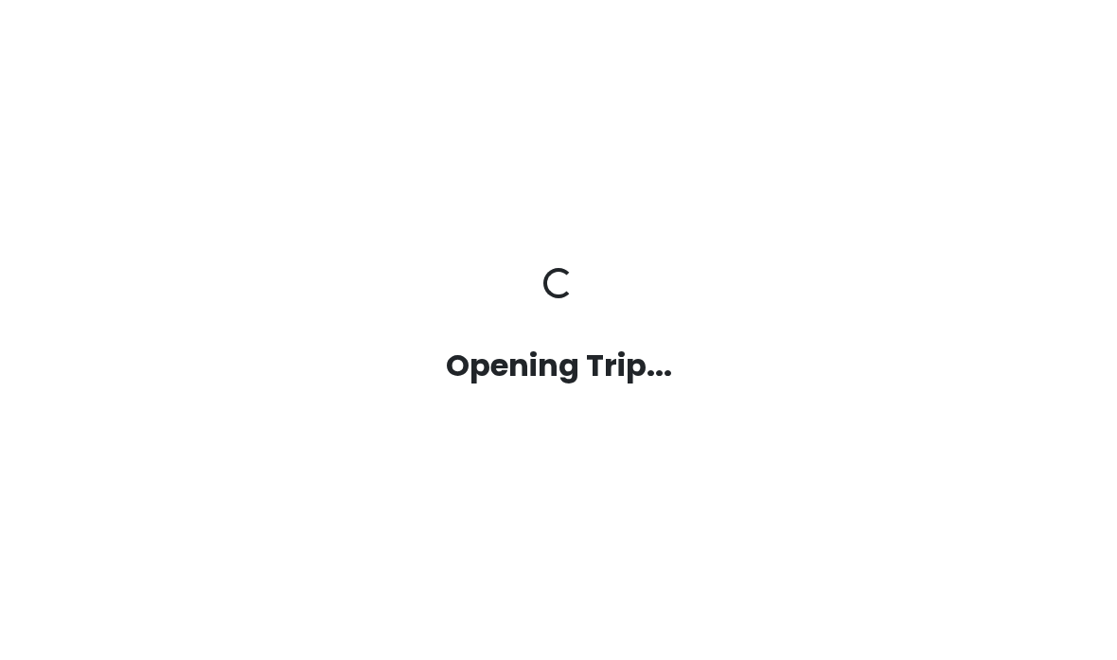
scroll to position [73, 0]
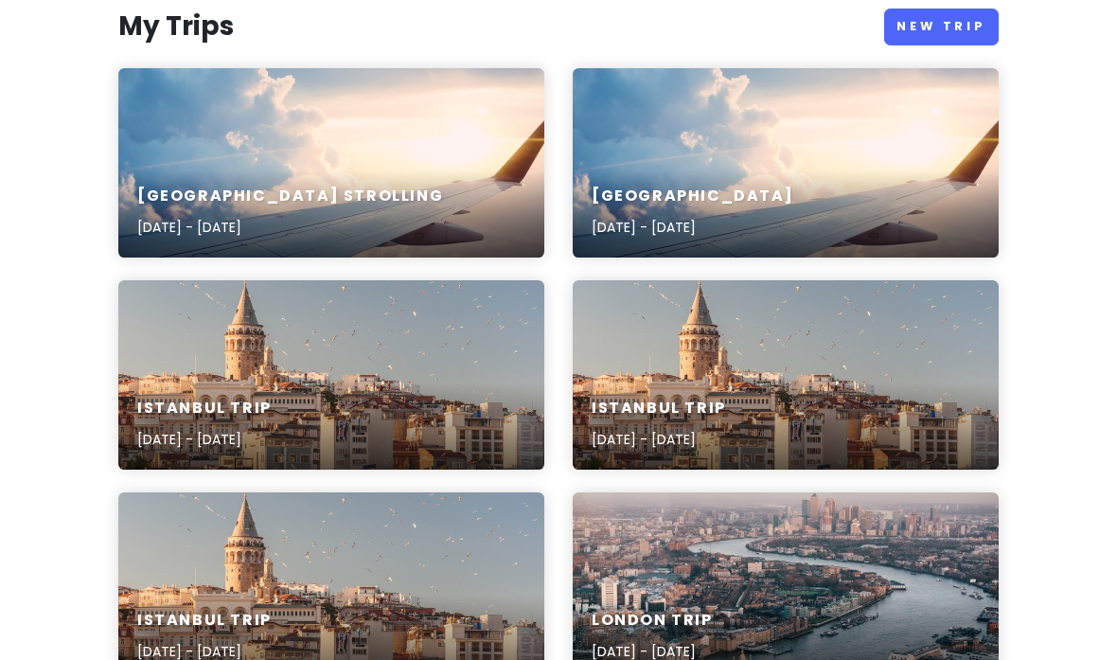
scroll to position [230, 0]
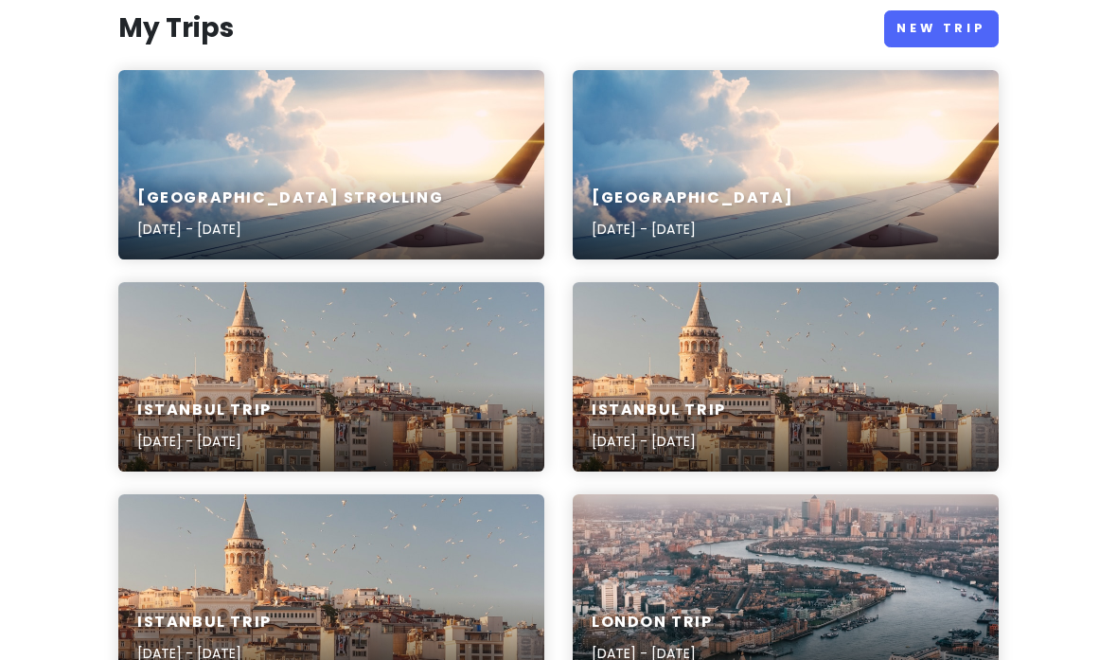
click at [183, 223] on p "[DATE] - [DATE]" at bounding box center [290, 229] width 306 height 21
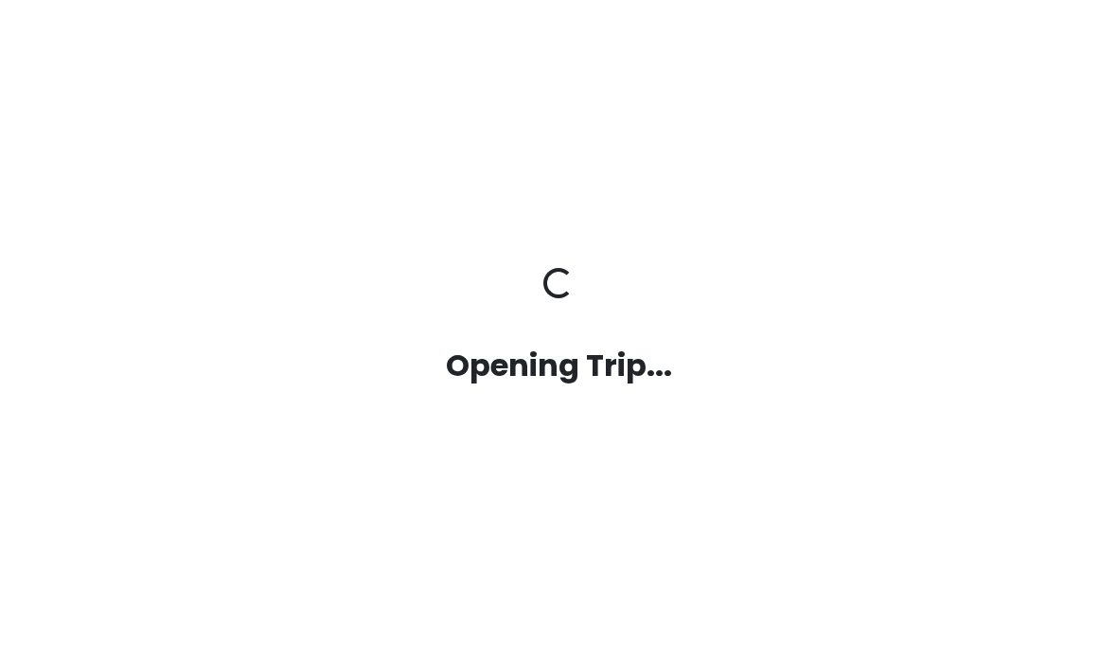
scroll to position [73, 0]
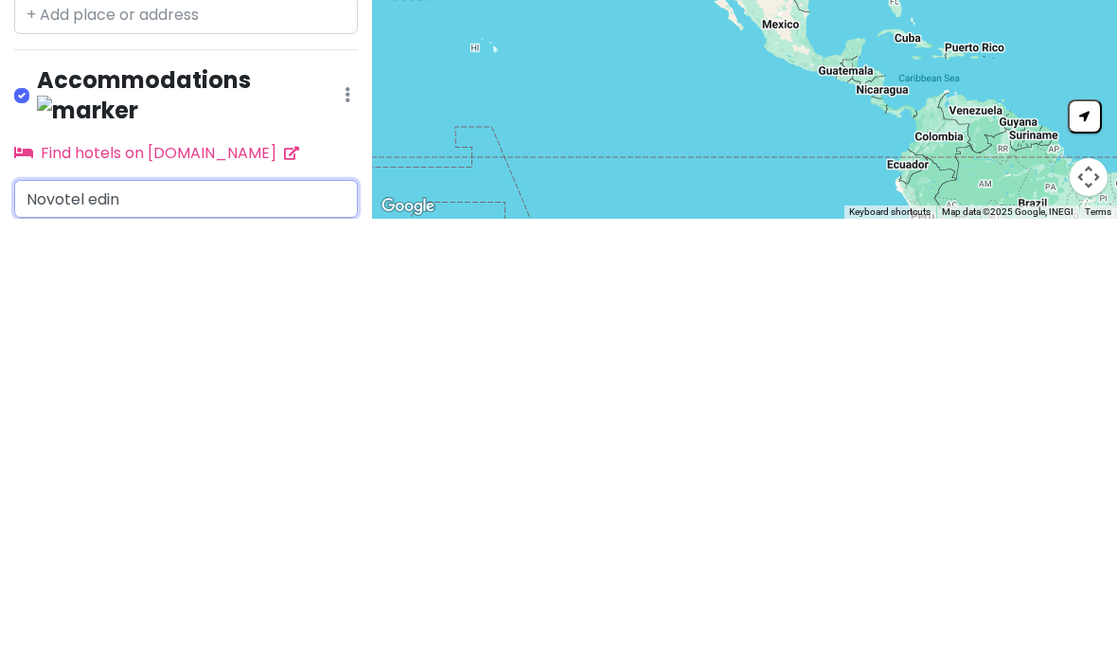
scroll to position [79, 0]
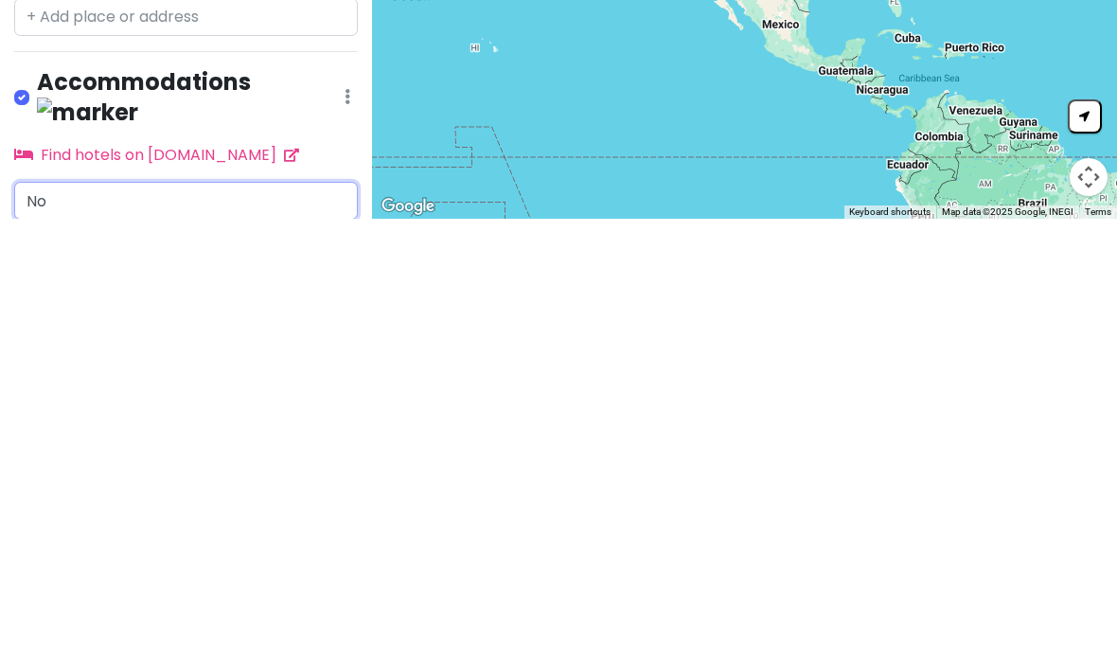
type input "N"
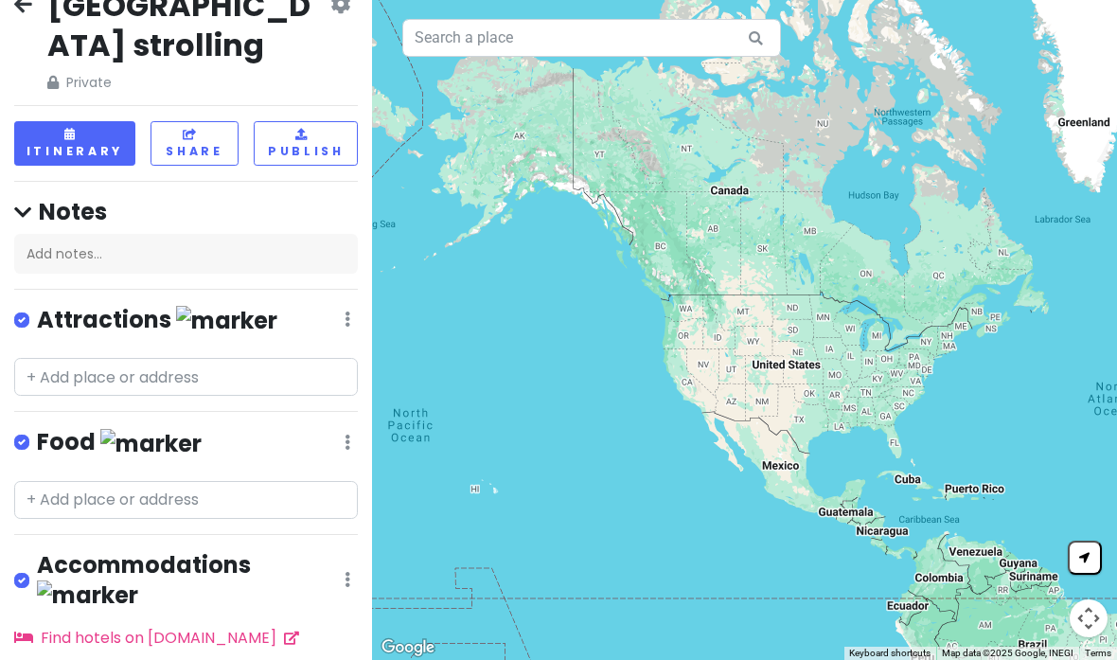
click at [1091, 604] on button "Map camera controls" at bounding box center [1089, 618] width 38 height 38
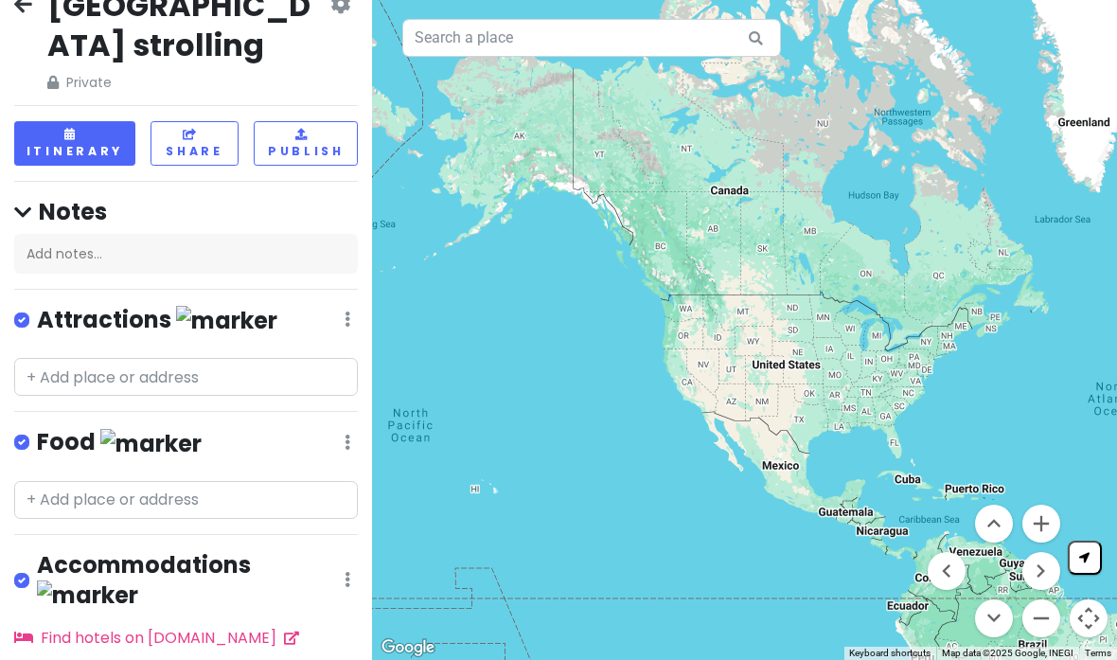
click at [1071, 552] on button at bounding box center [1085, 558] width 34 height 34
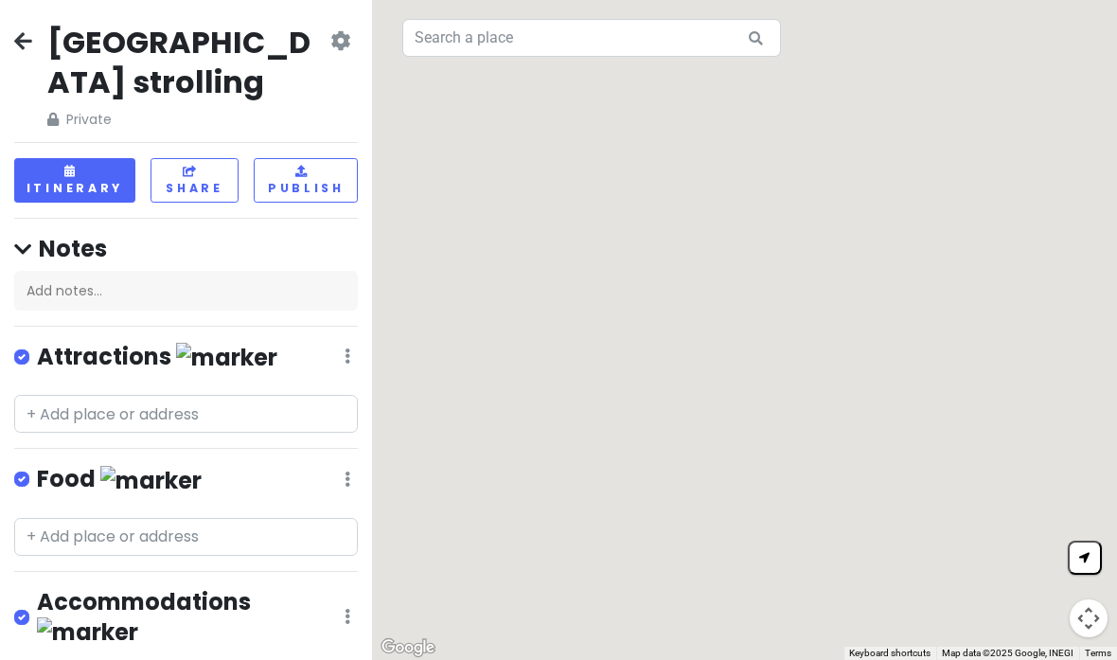
scroll to position [0, 0]
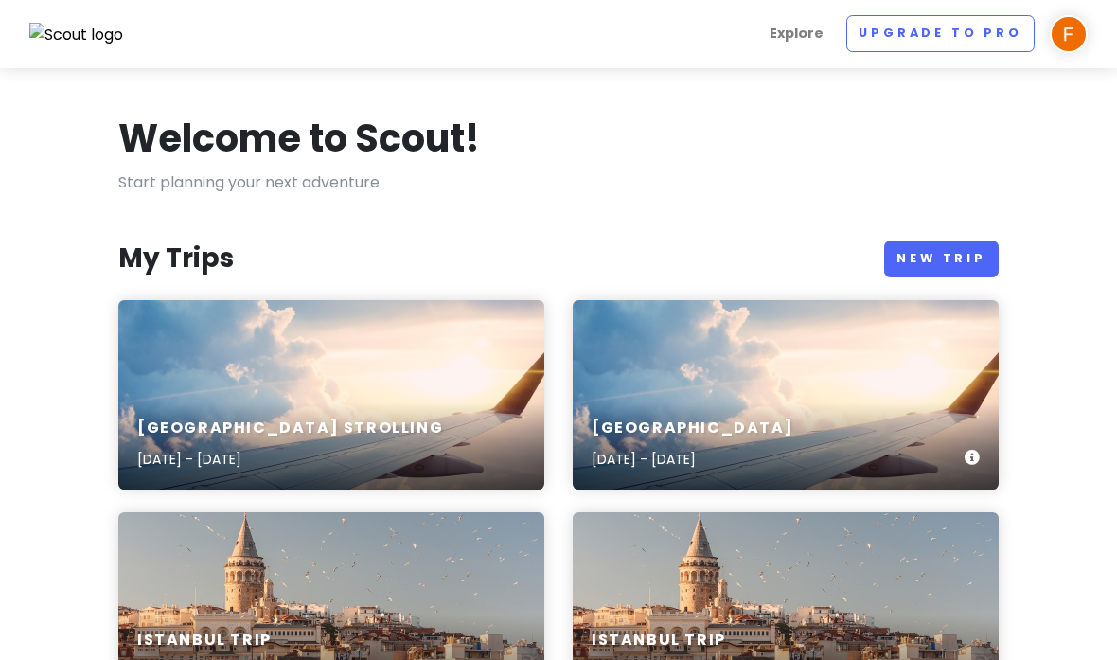
click at [940, 263] on link "New Trip" at bounding box center [941, 258] width 115 height 37
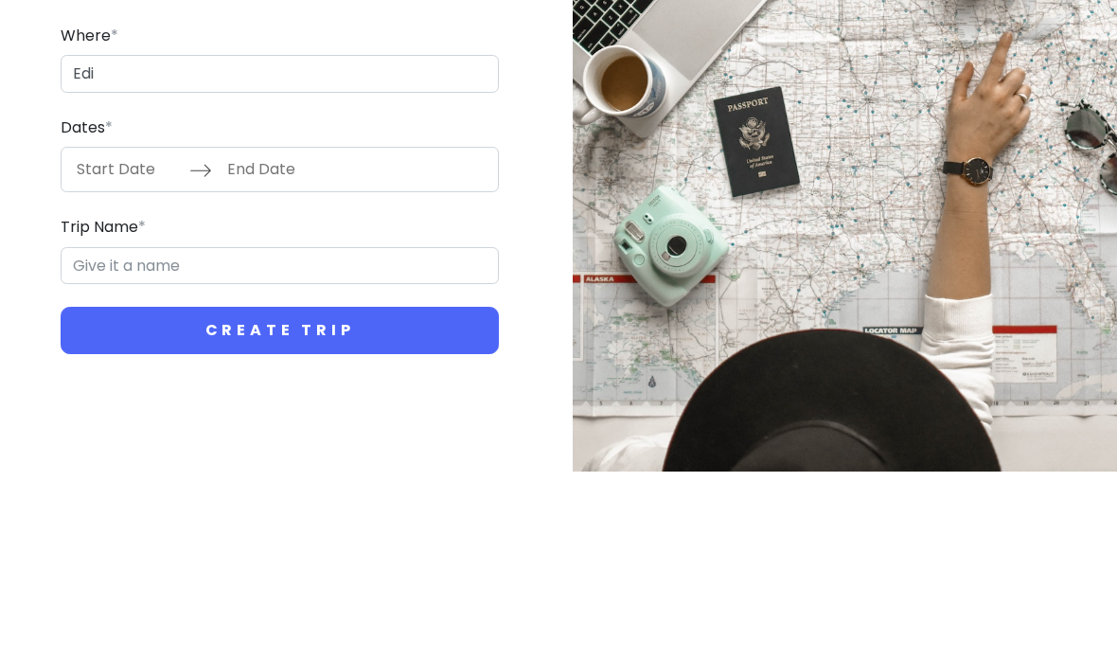
scroll to position [73, 0]
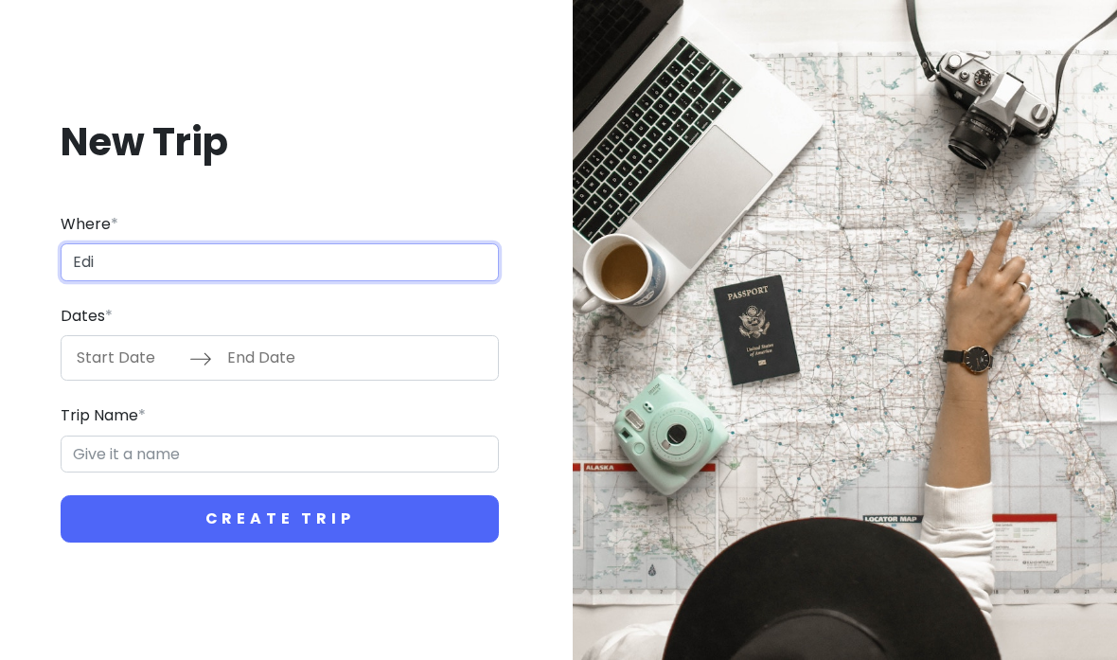
click at [417, 243] on input "Edi" at bounding box center [280, 262] width 438 height 38
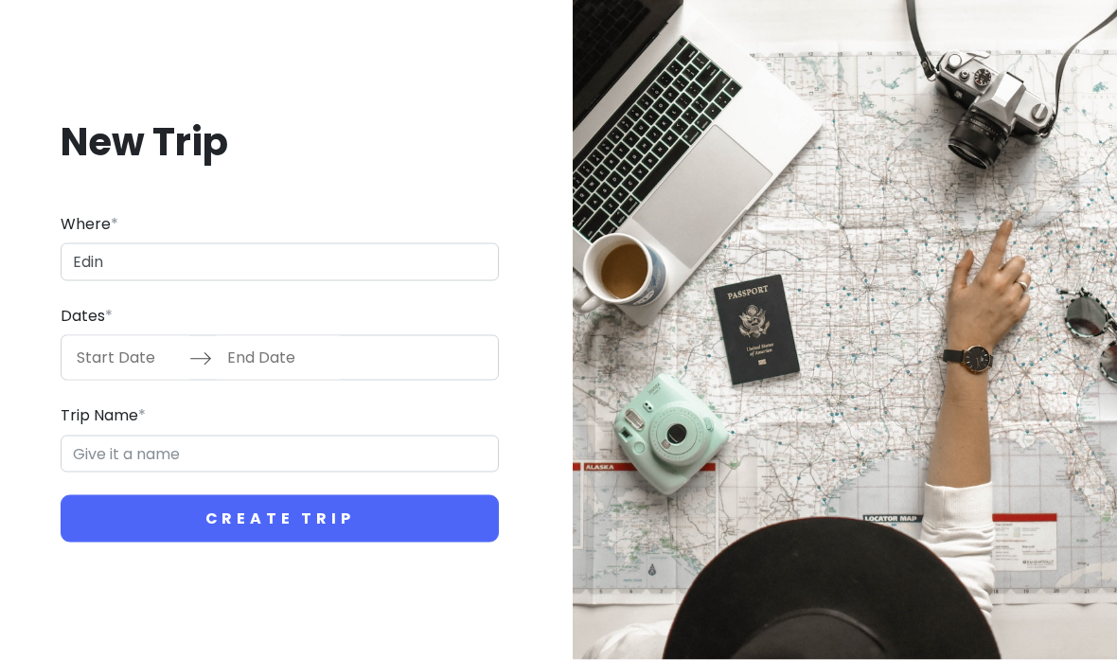
scroll to position [0, 0]
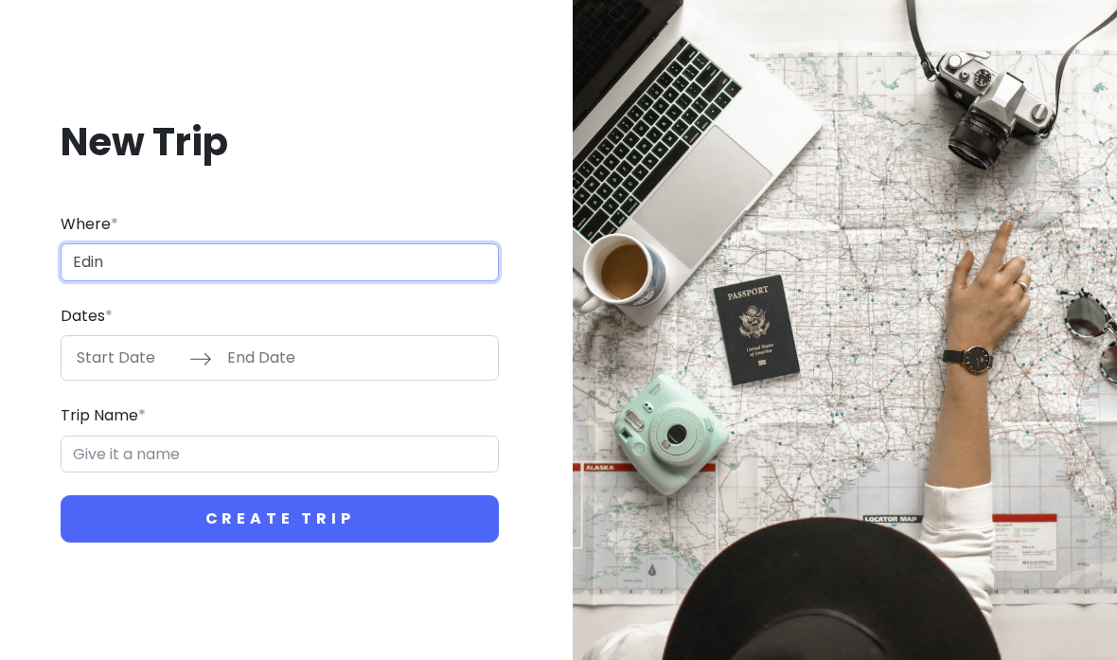
click at [150, 281] on input "Edin" at bounding box center [280, 262] width 438 height 38
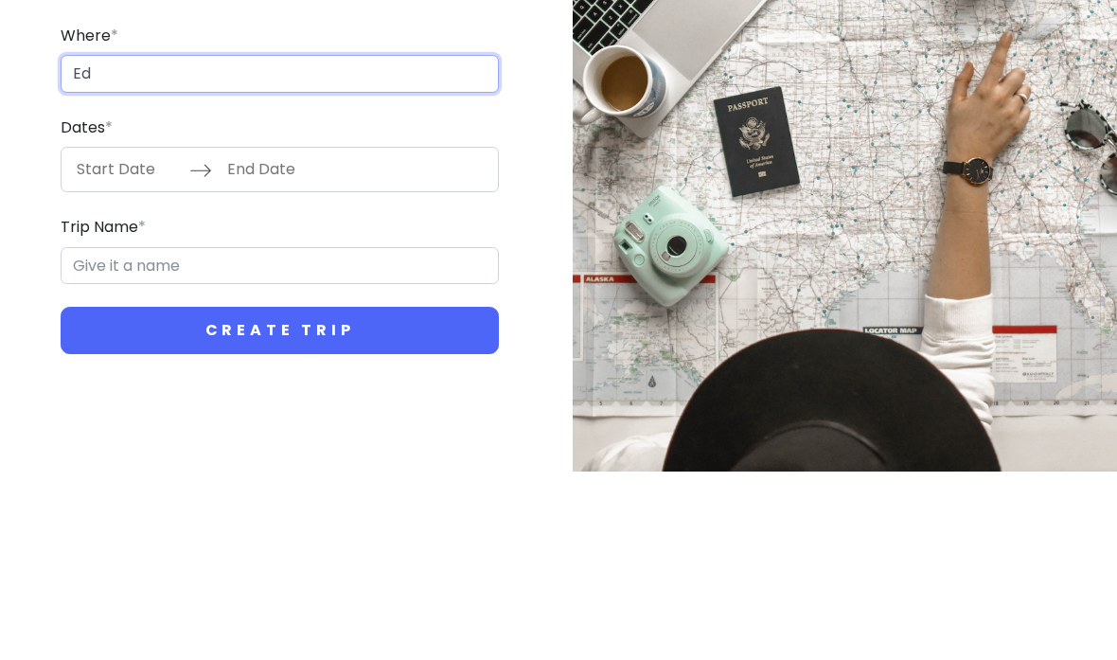
type input "E"
type input "L"
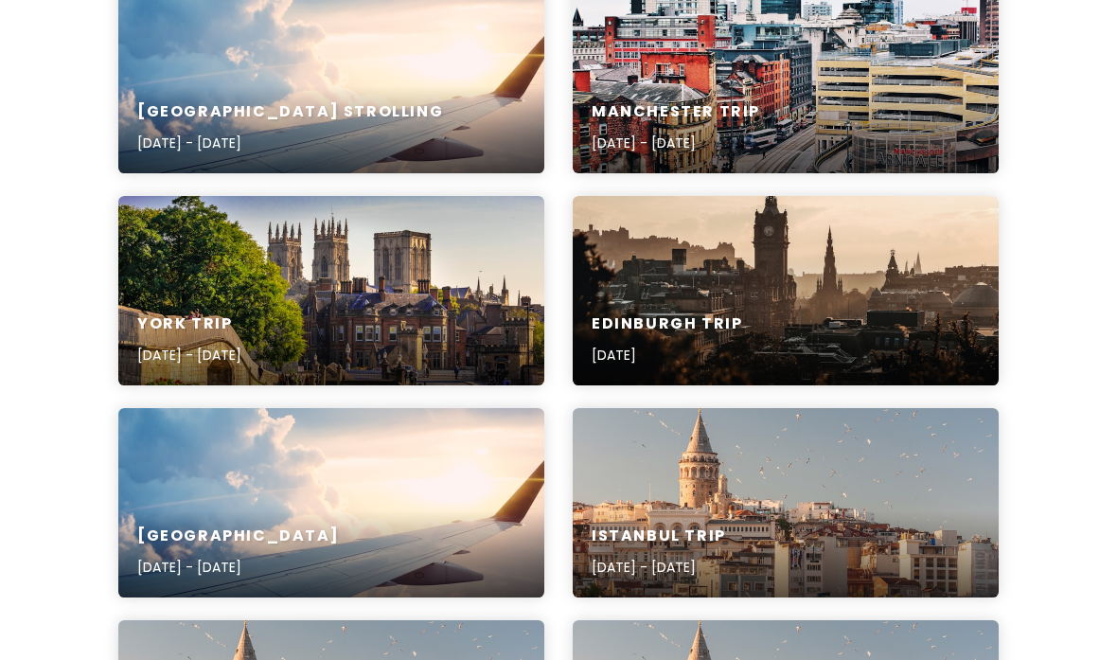
scroll to position [317, 0]
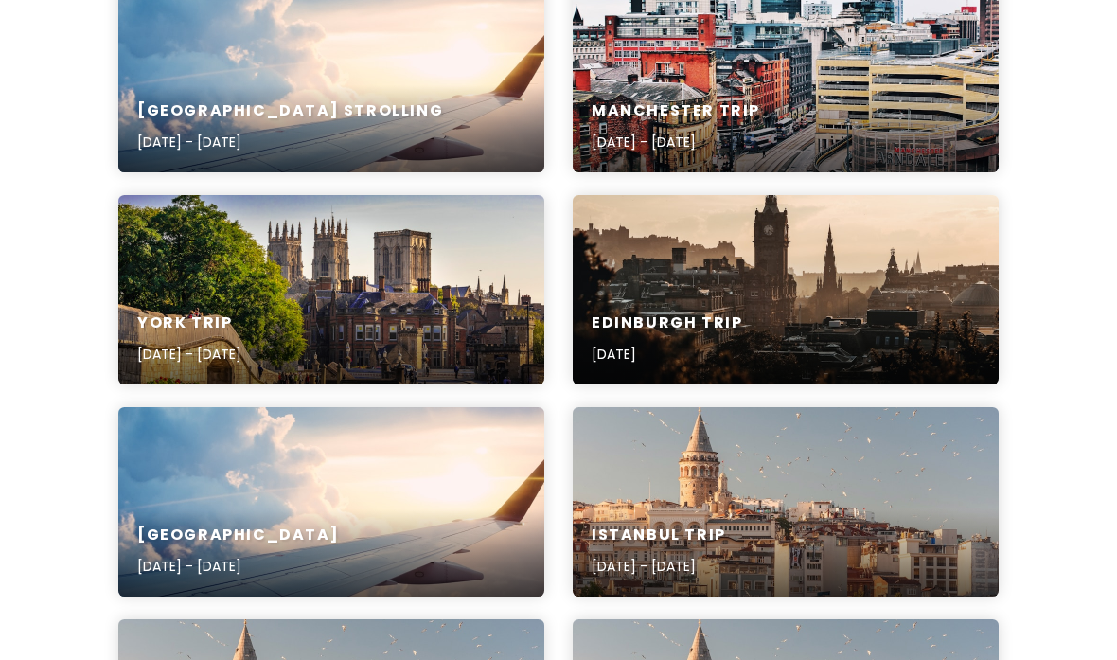
click at [921, 310] on div "Edinburgh Trip [DATE]" at bounding box center [786, 339] width 426 height 90
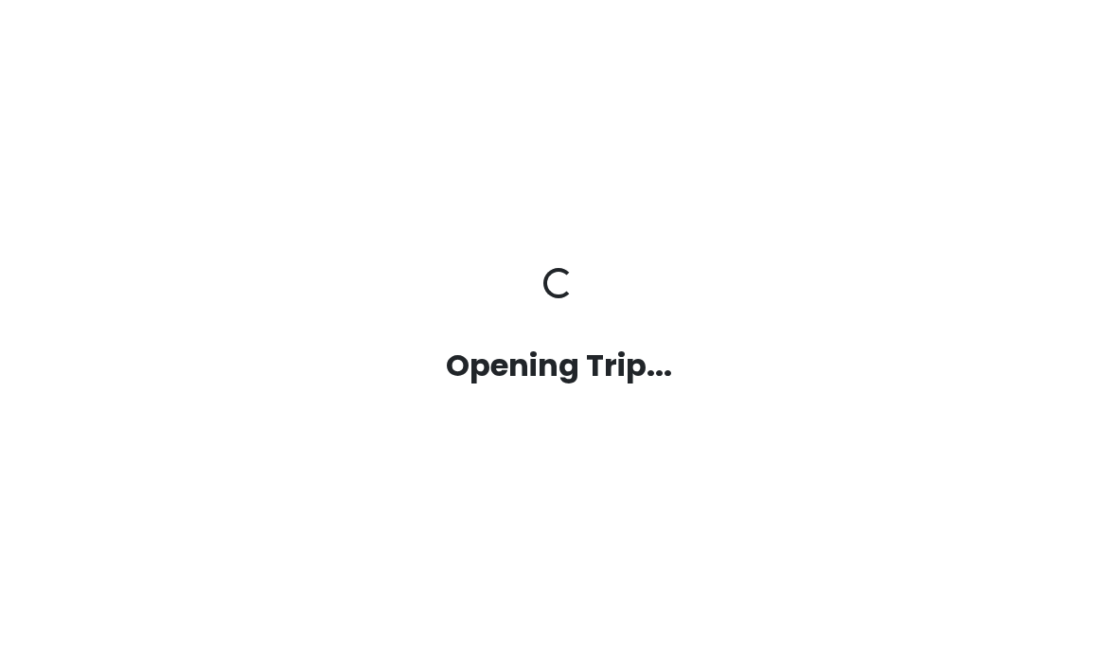
scroll to position [73, 0]
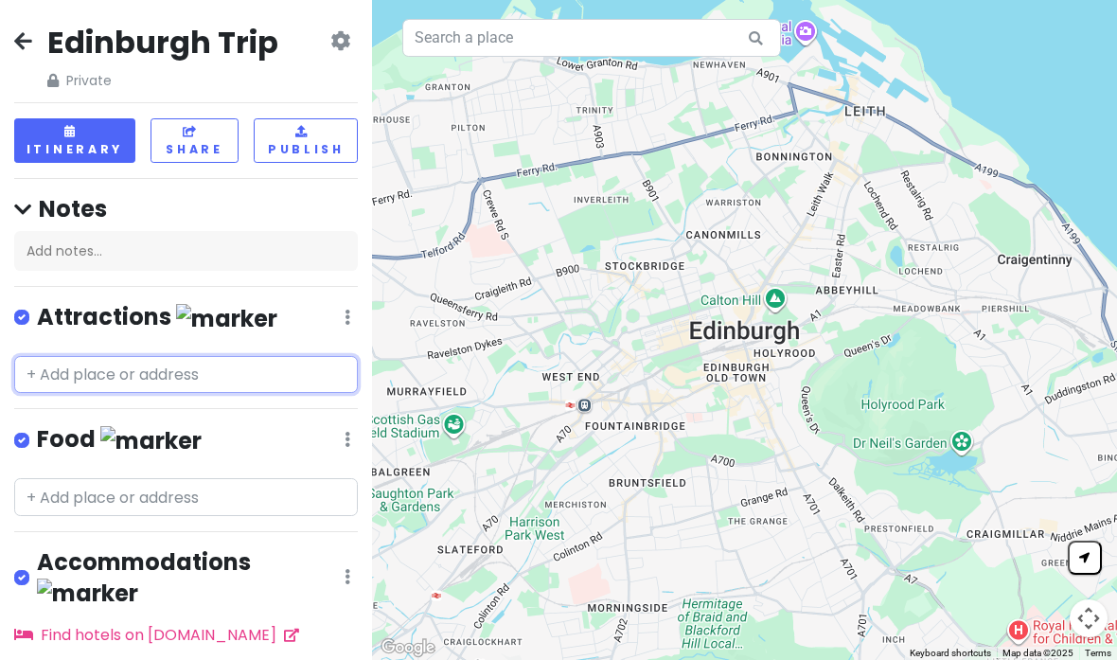
click at [263, 356] on input "text" at bounding box center [186, 375] width 344 height 38
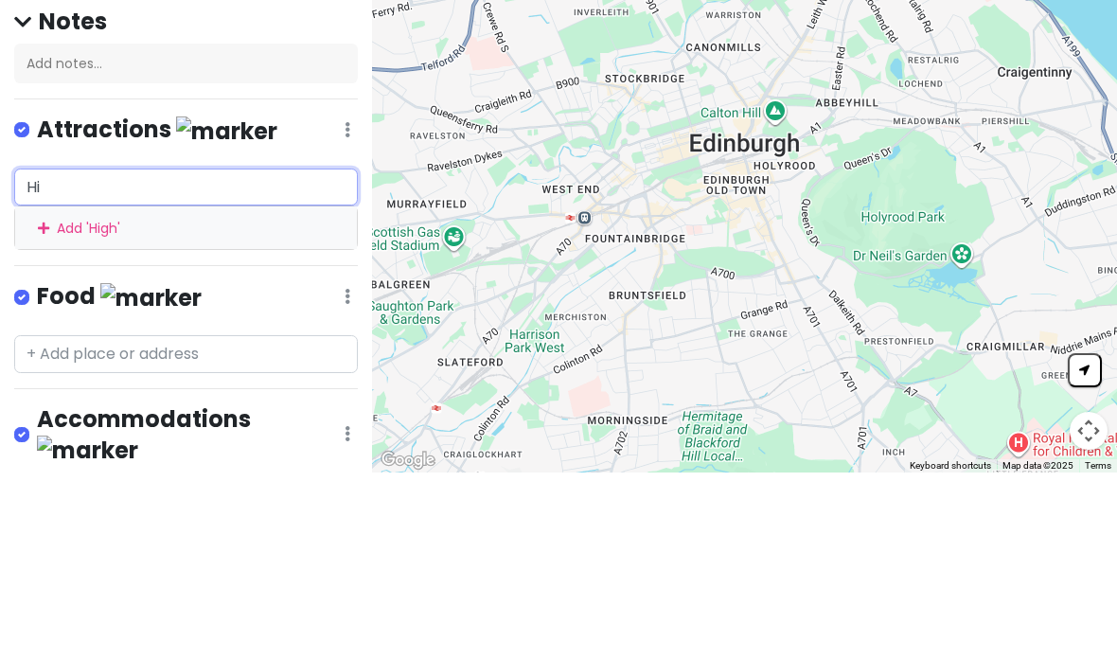
type input "H"
type input "C"
